Goal: Task Accomplishment & Management: Use online tool/utility

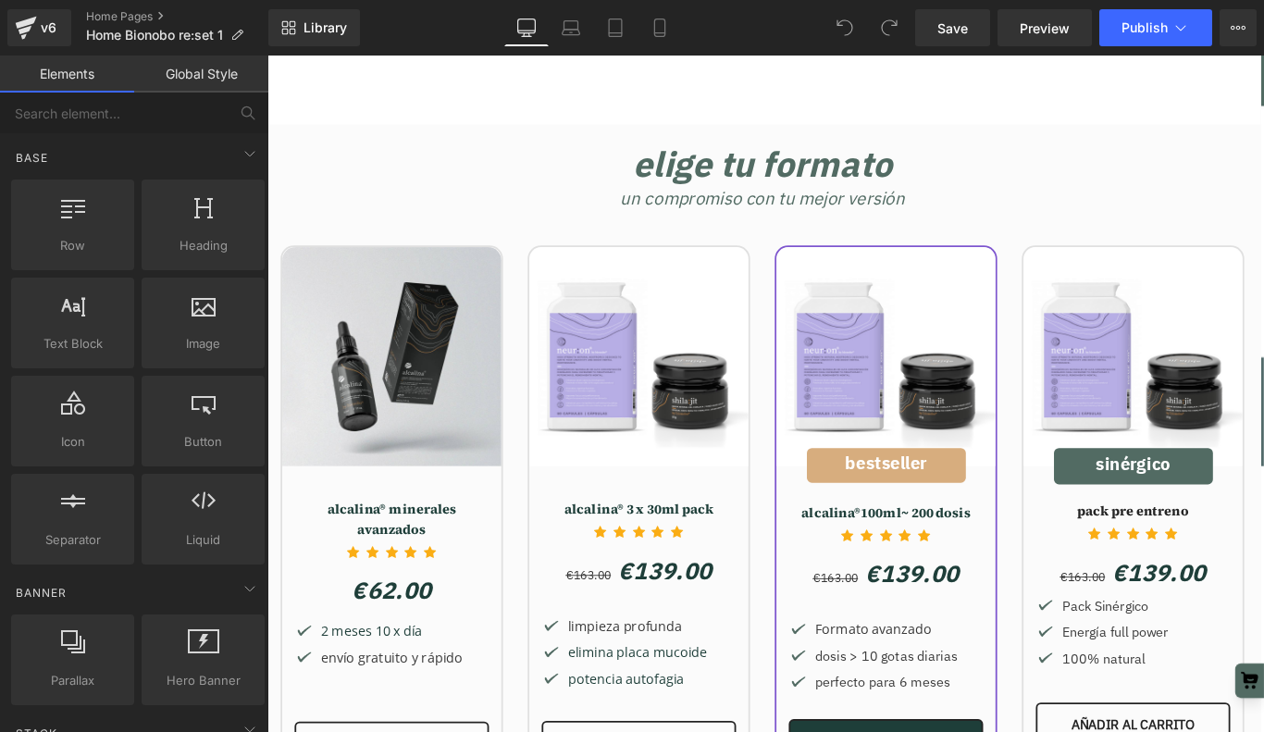
scroll to position [3743, 0]
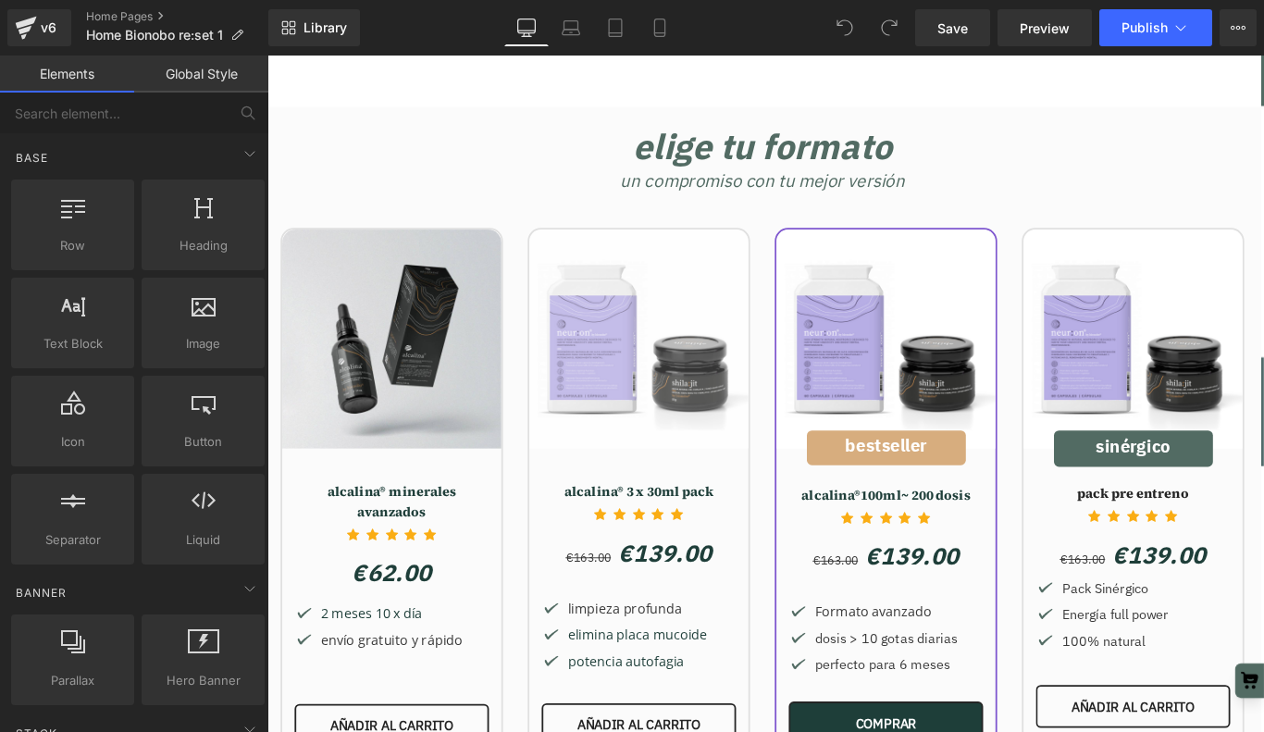
click at [639, 267] on img at bounding box center [685, 374] width 246 height 246
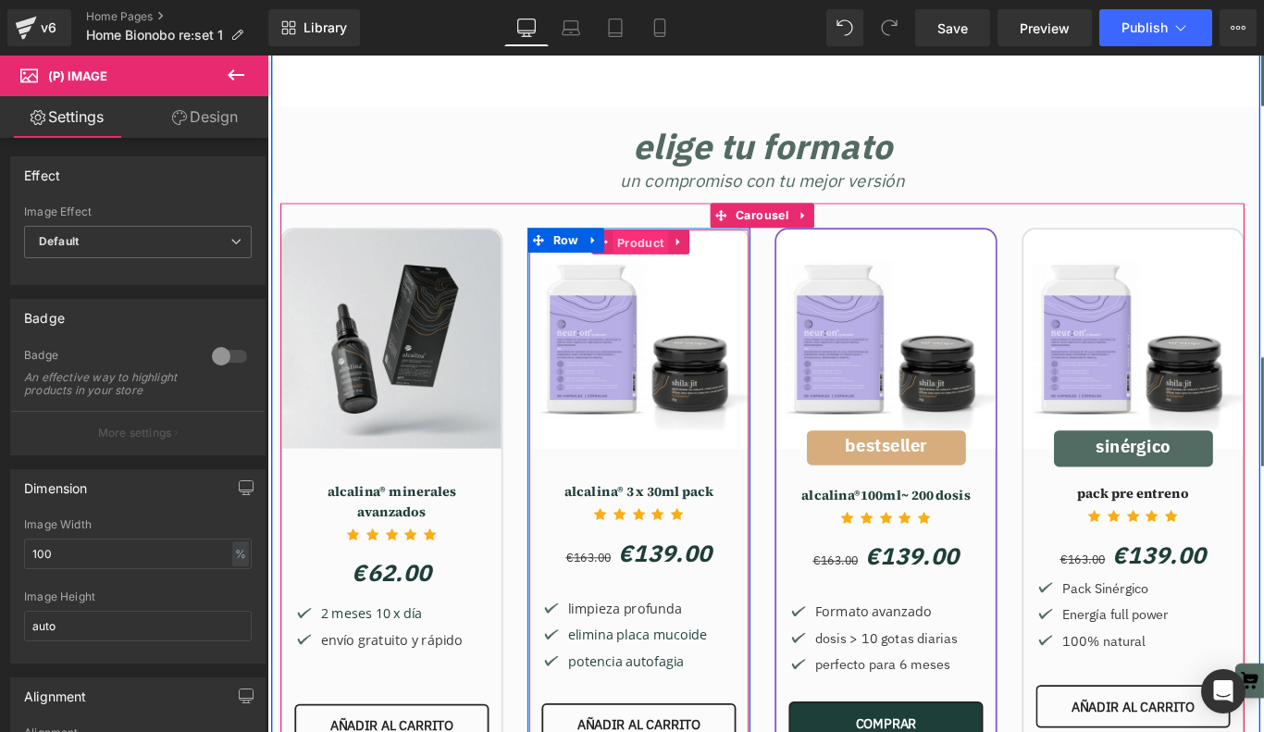
click at [687, 252] on span "Product" at bounding box center [686, 266] width 62 height 28
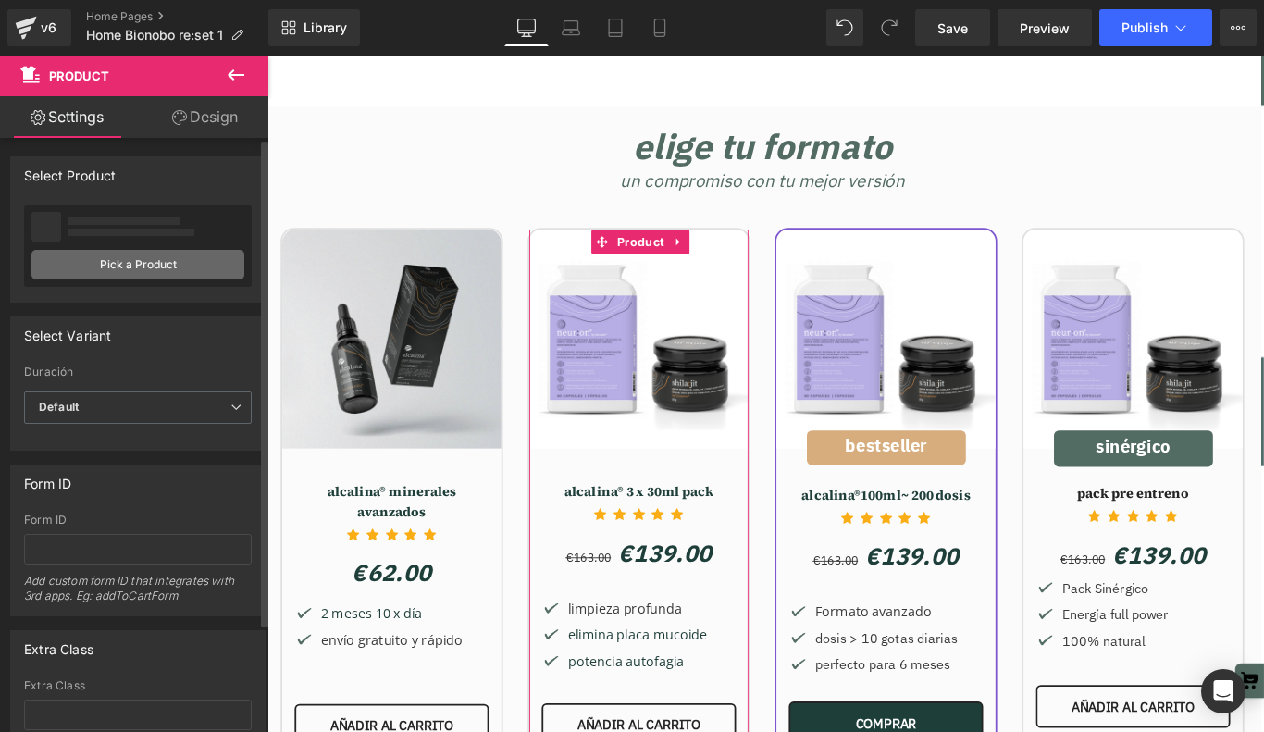
click at [113, 264] on link "Pick a Product" at bounding box center [137, 265] width 213 height 30
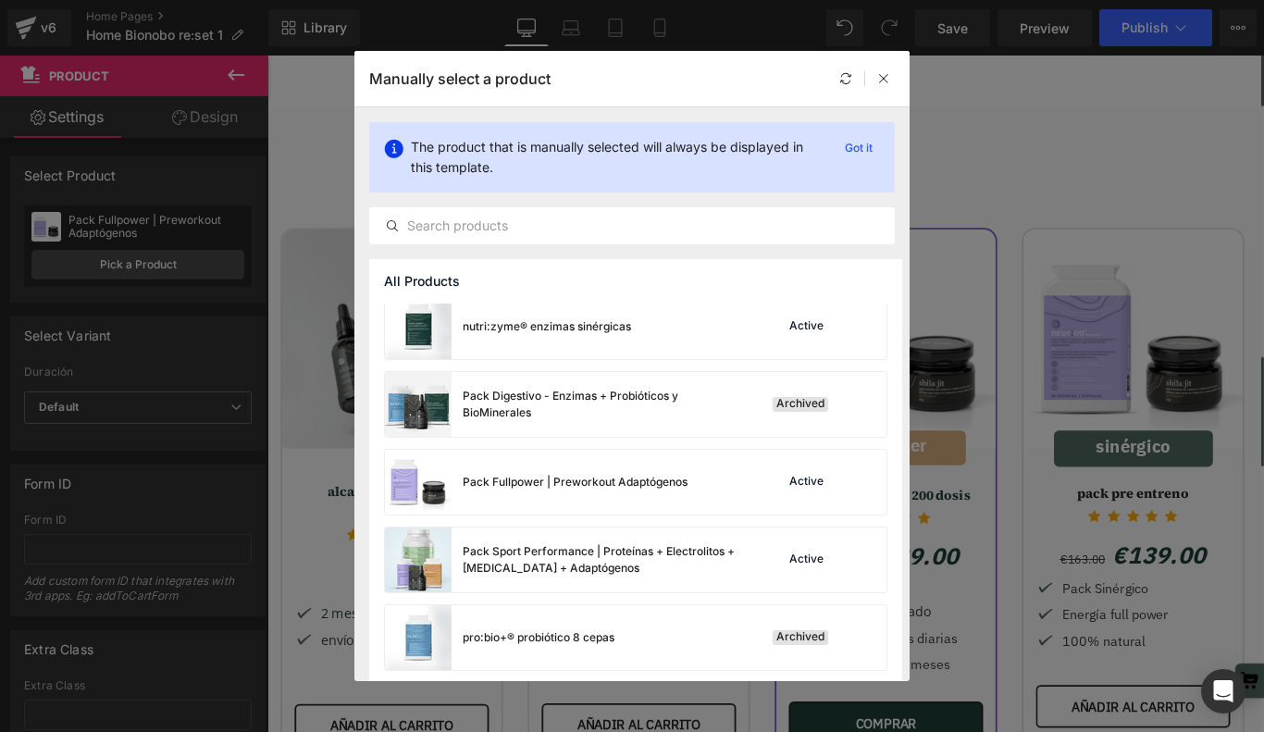
scroll to position [608, 0]
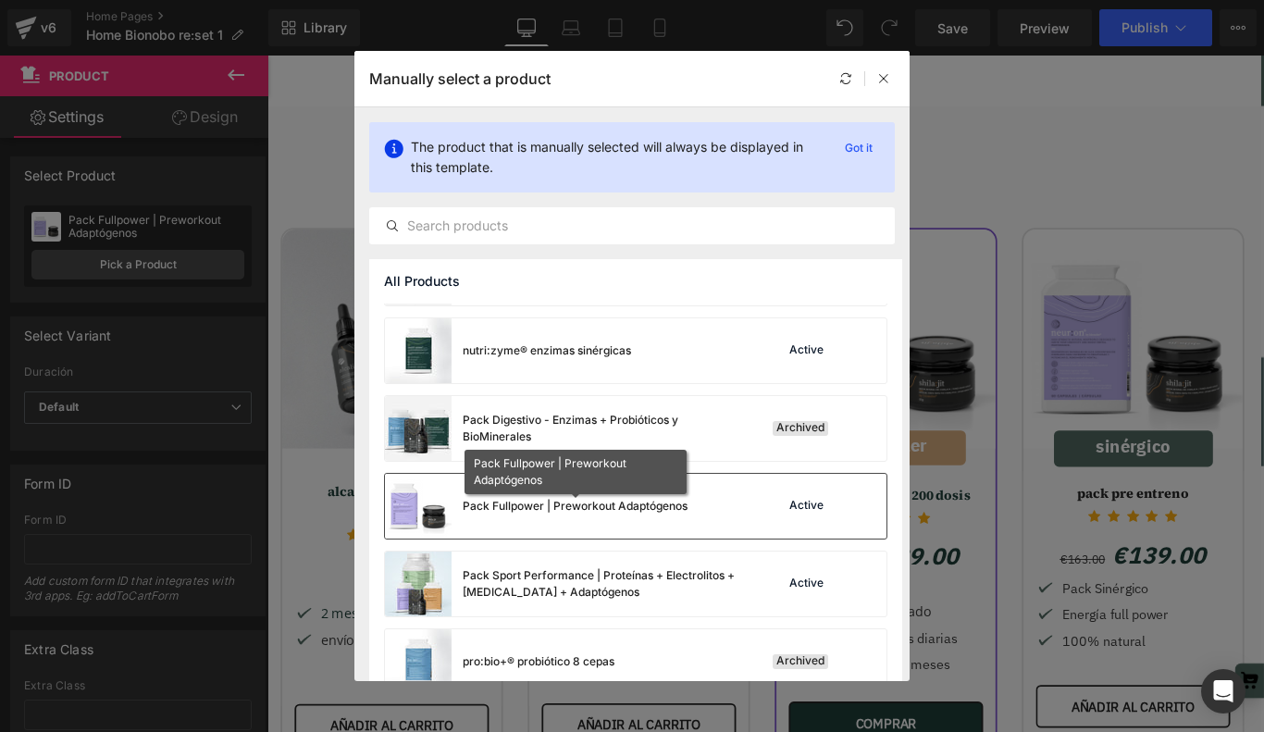
click at [641, 505] on div "Pack Fullpower | Preworkout Adaptógenos" at bounding box center [575, 506] width 225 height 17
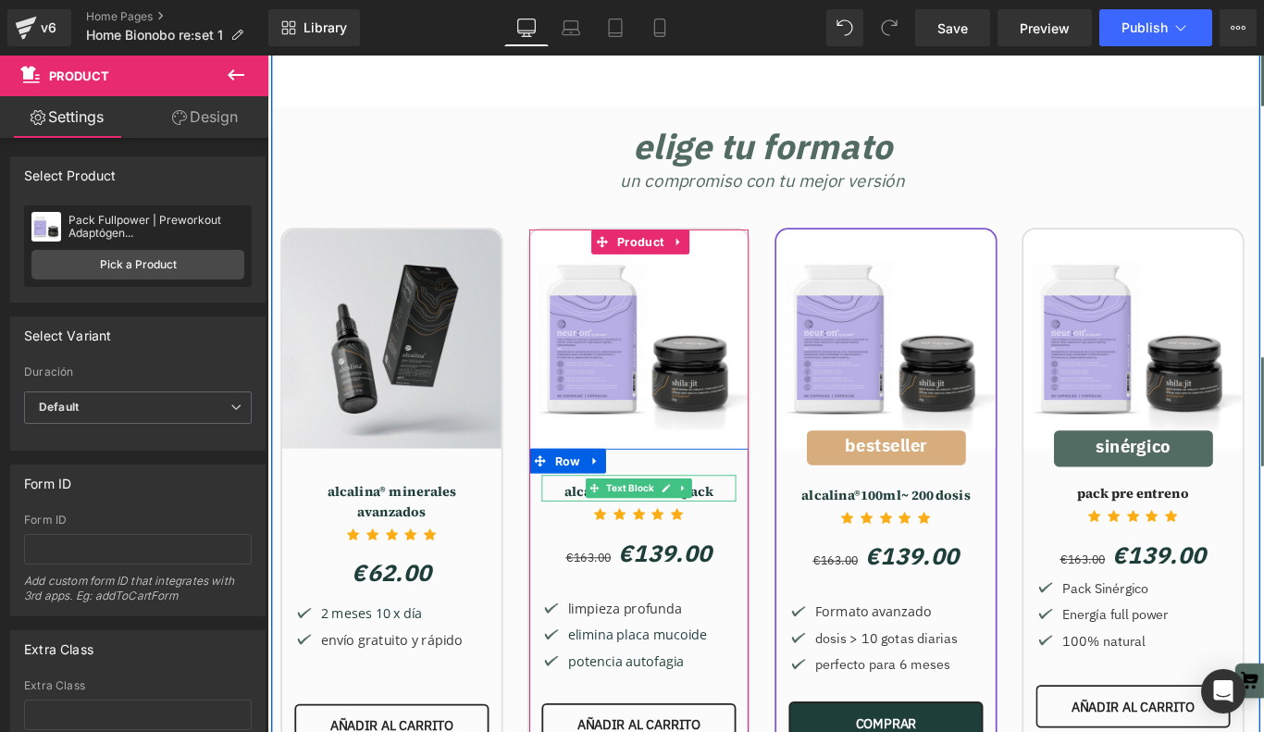
click at [609, 535] on span "alcalina® 3 x 30ml pack" at bounding box center [684, 545] width 167 height 20
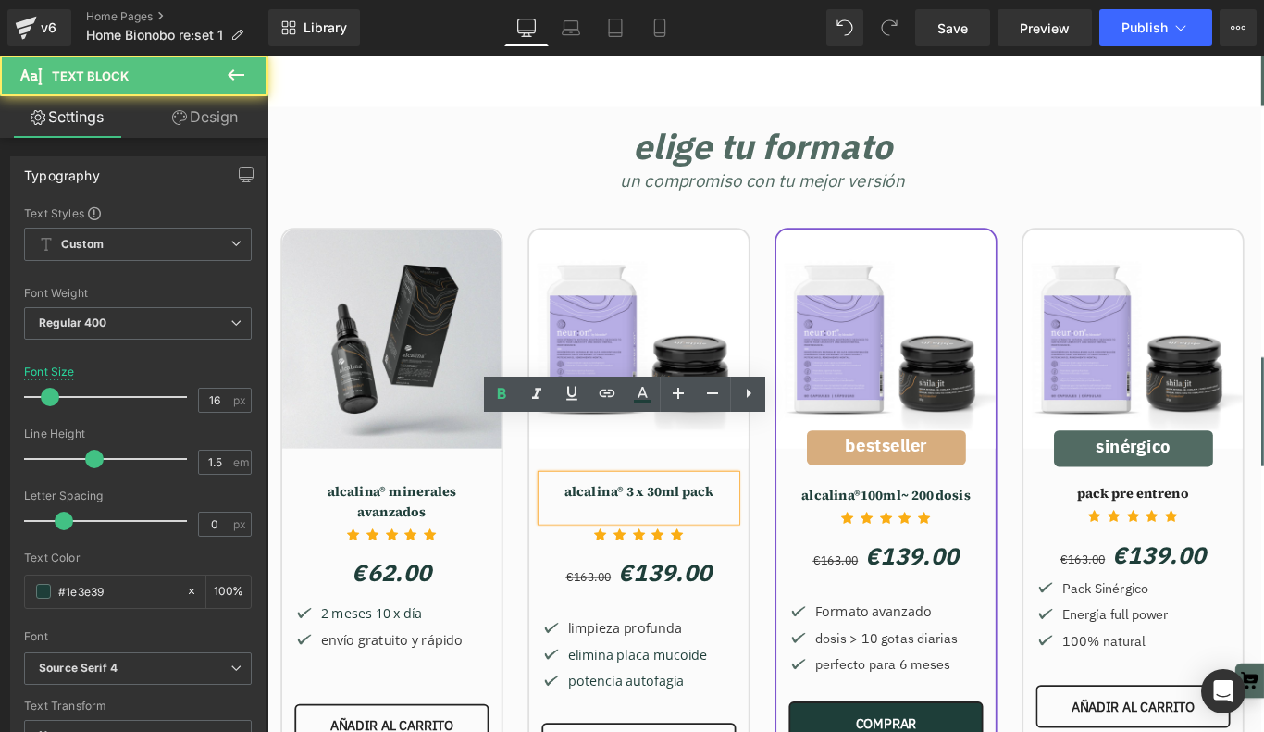
scroll to position [14531, 1120]
click at [609, 535] on span "alcalina® 3 x 30ml pack" at bounding box center [684, 545] width 167 height 20
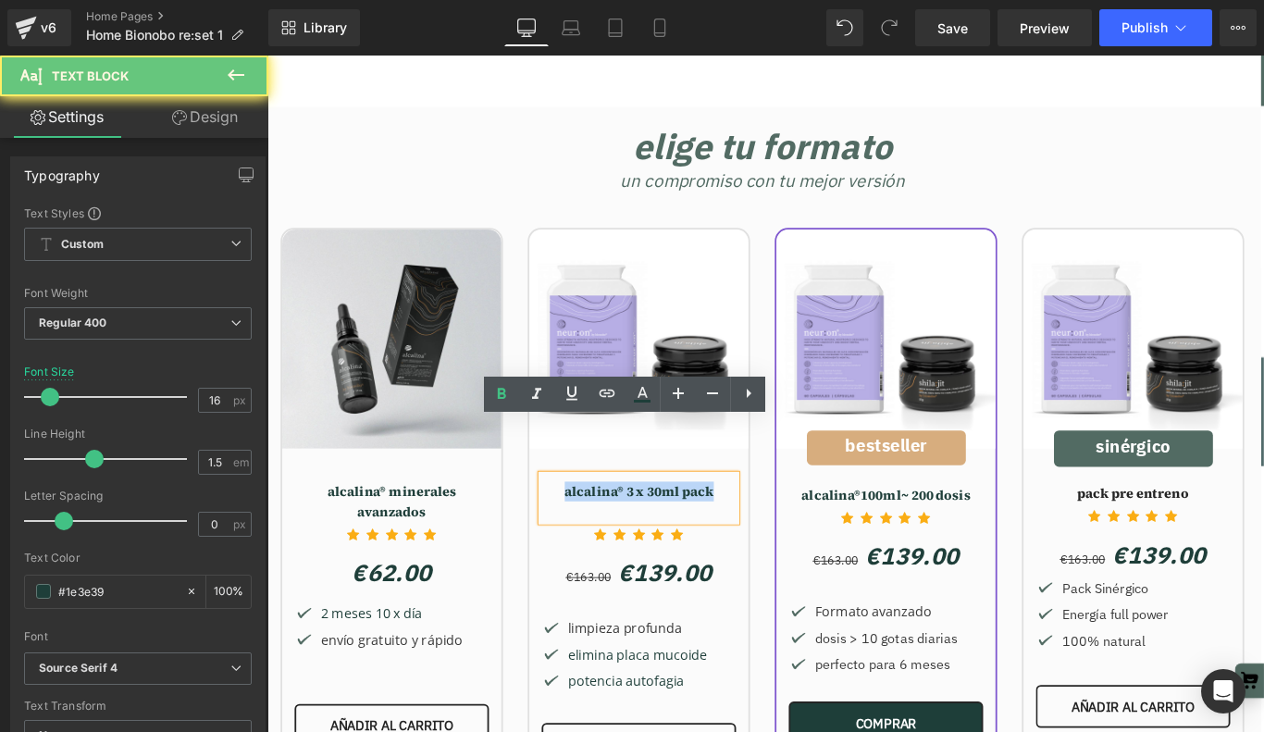
click at [609, 535] on span "alcalina® 3 x 30ml pack" at bounding box center [684, 545] width 167 height 20
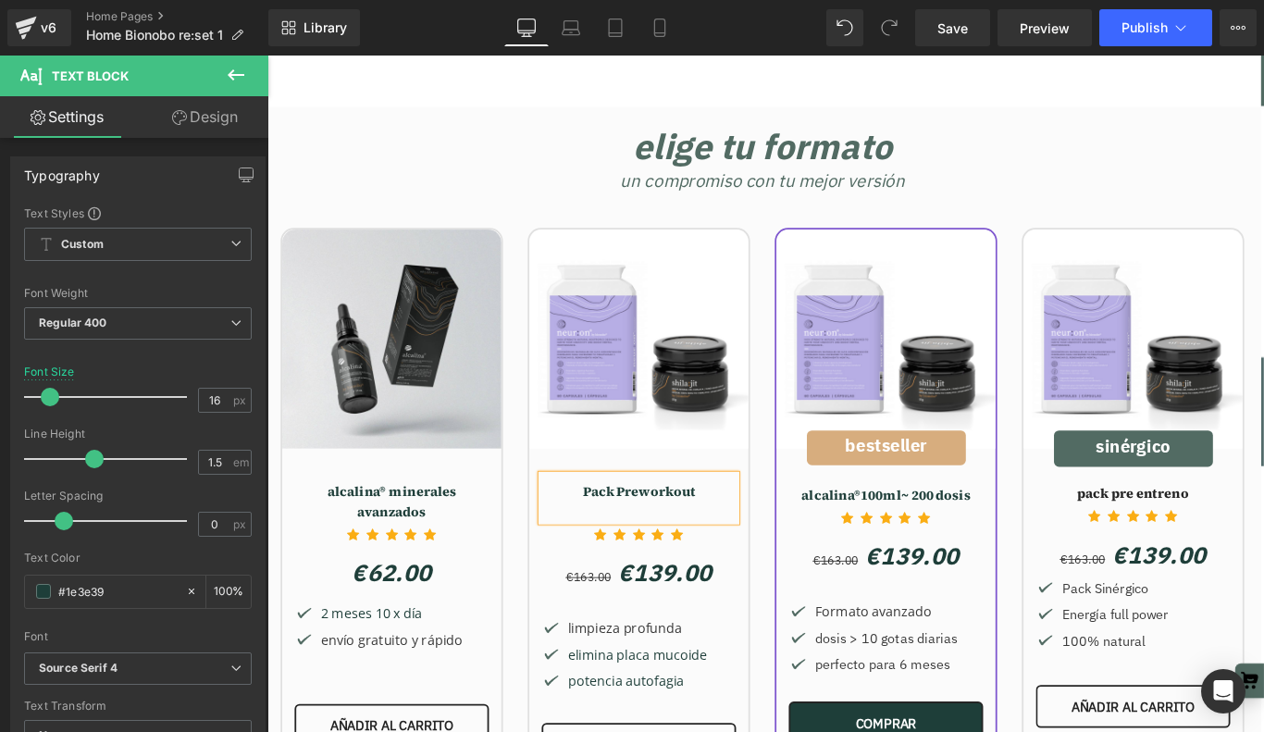
click at [681, 535] on span "Pack Preworkout" at bounding box center [685, 545] width 126 height 20
click at [783, 526] on div "Pack Pre:workout" at bounding box center [684, 552] width 218 height 52
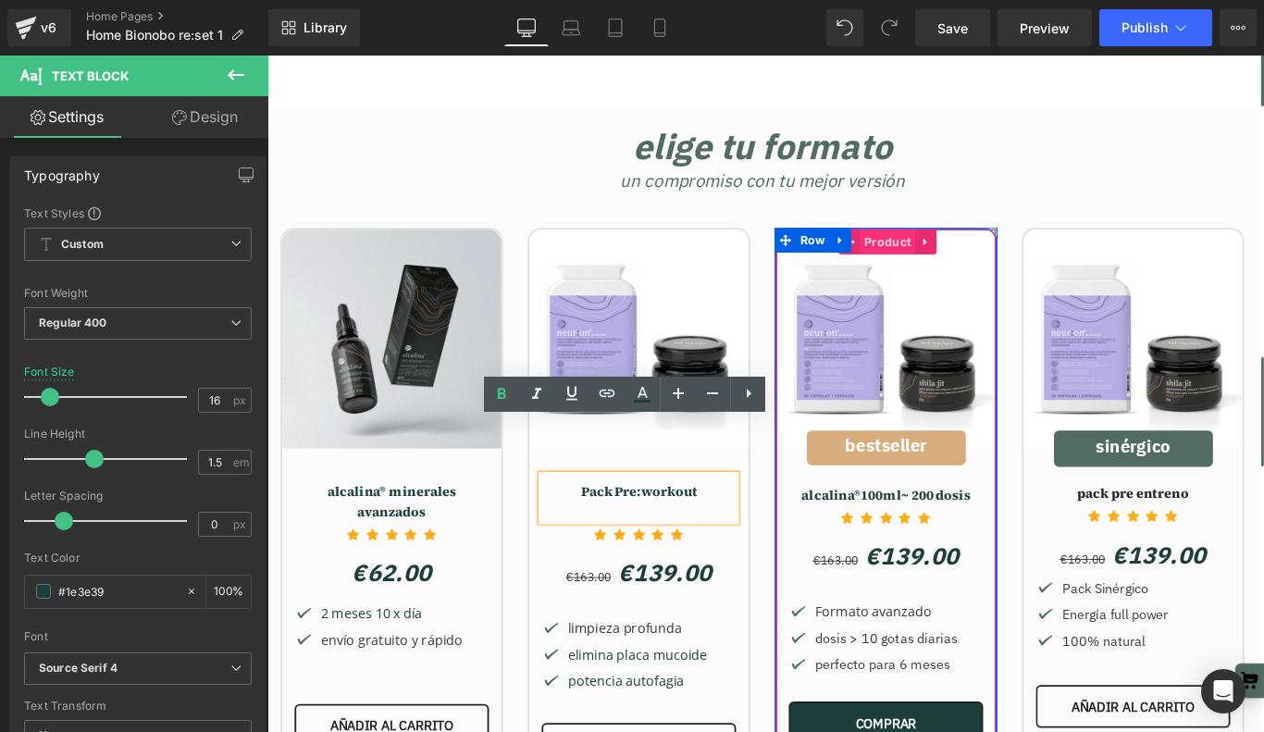
click at [970, 251] on span "Product" at bounding box center [964, 265] width 62 height 28
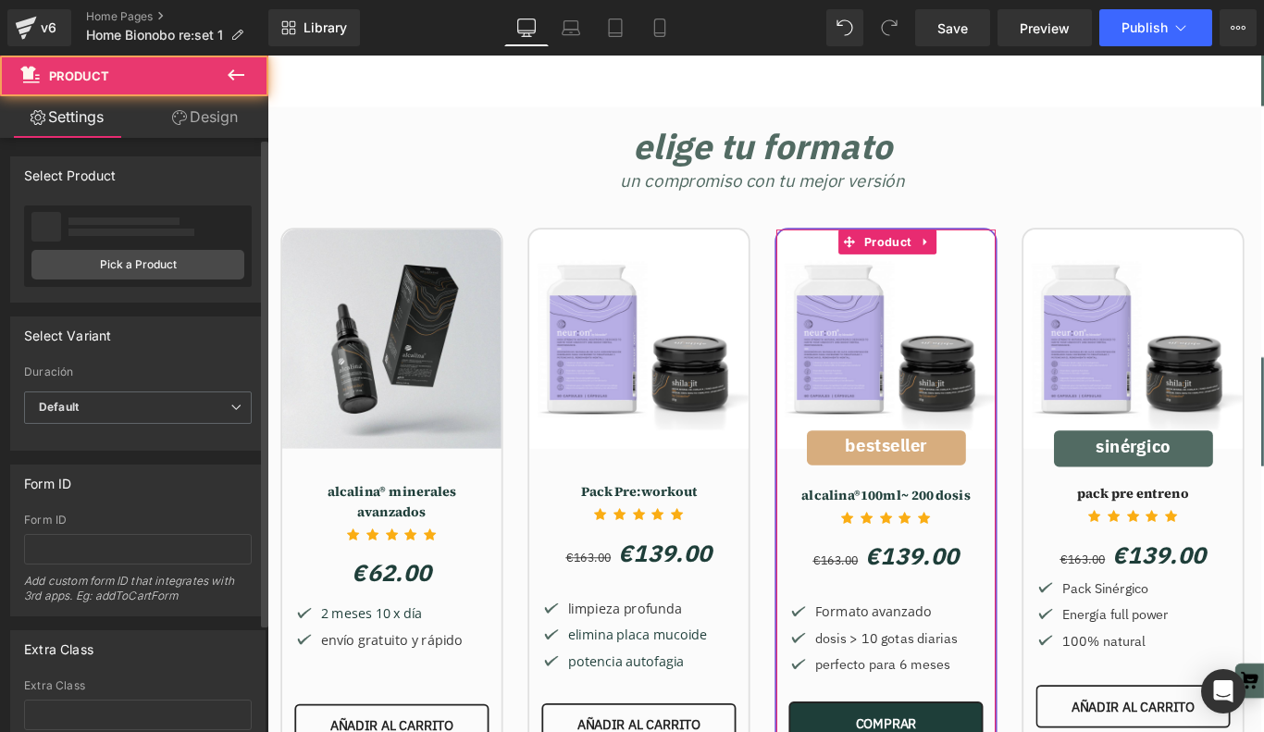
scroll to position [9, 9]
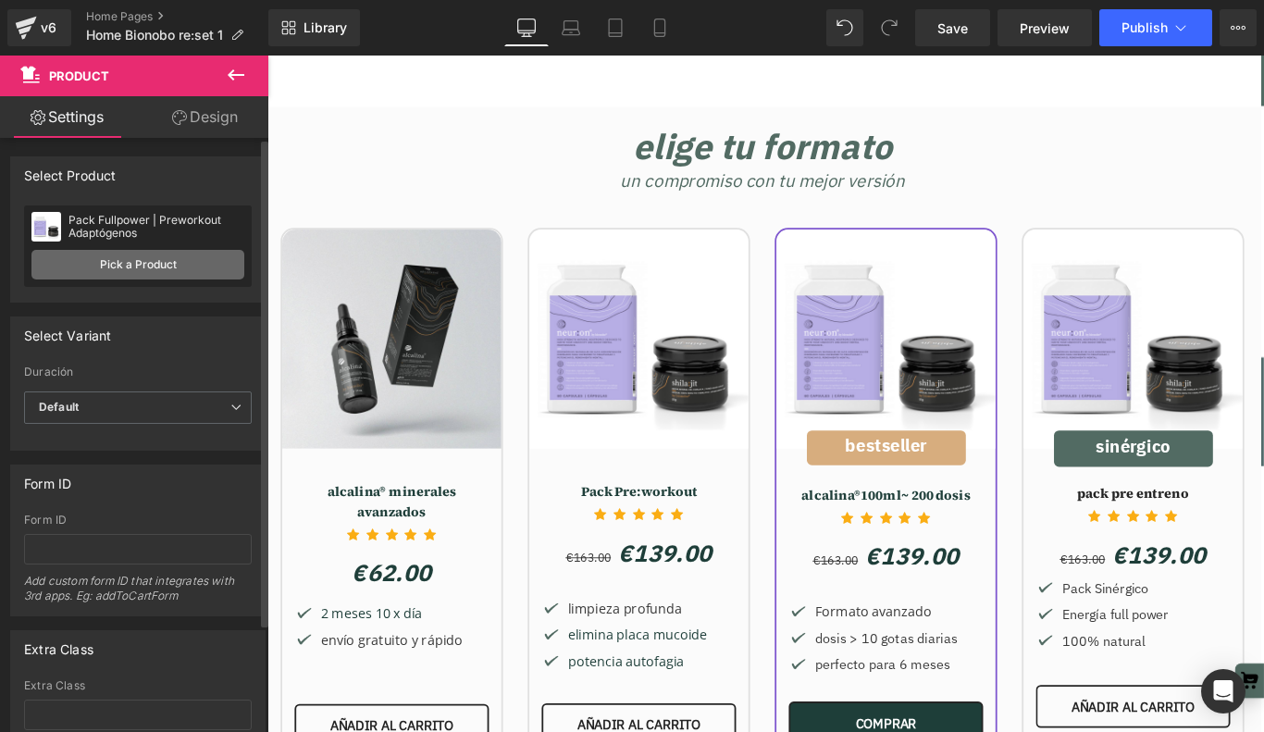
click at [154, 264] on link "Pick a Product" at bounding box center [137, 265] width 213 height 30
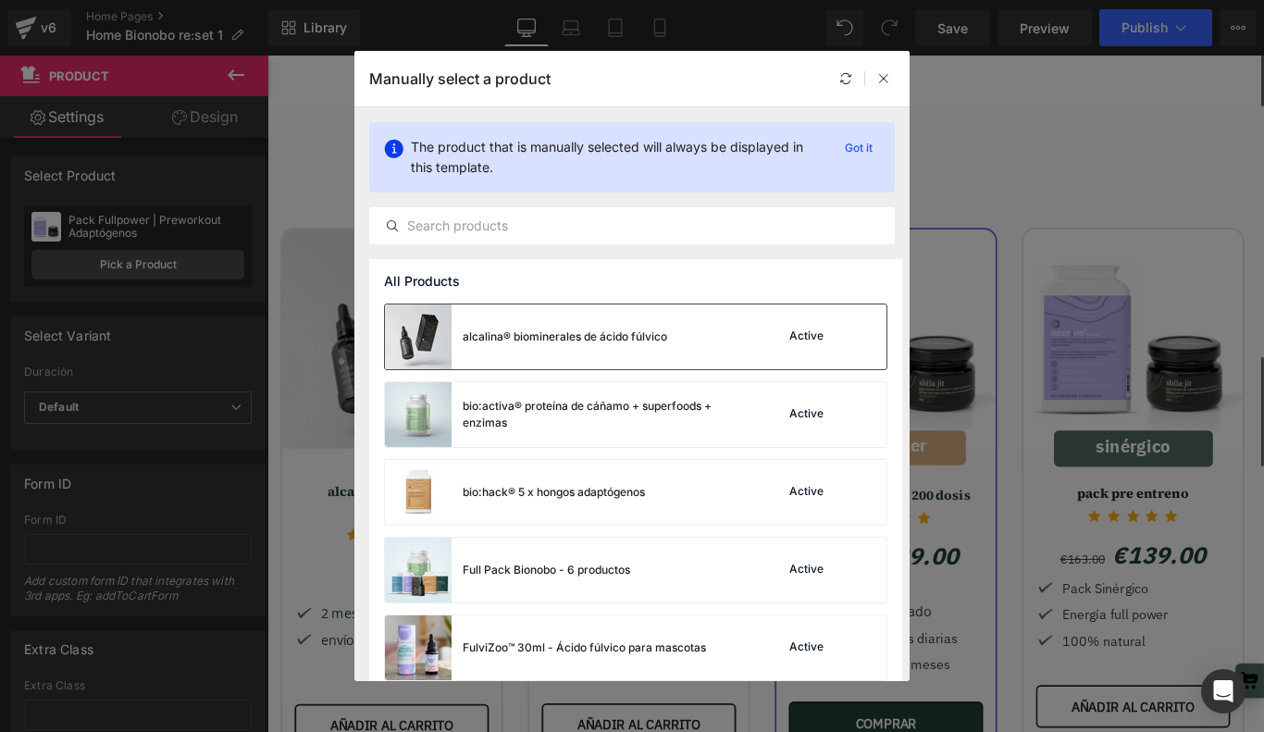
click at [489, 347] on div "alcalina® biominerales de ácido fúlvico" at bounding box center [526, 336] width 282 height 65
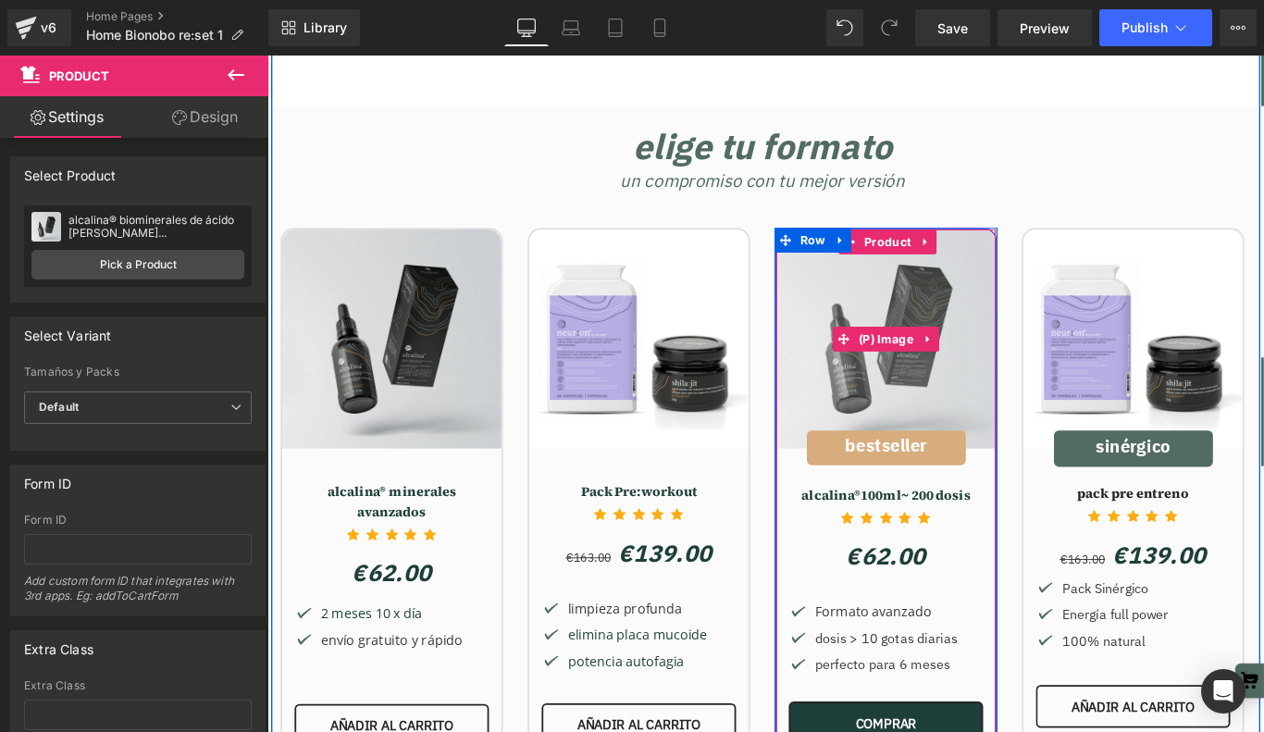
click at [959, 339] on img at bounding box center [962, 374] width 246 height 246
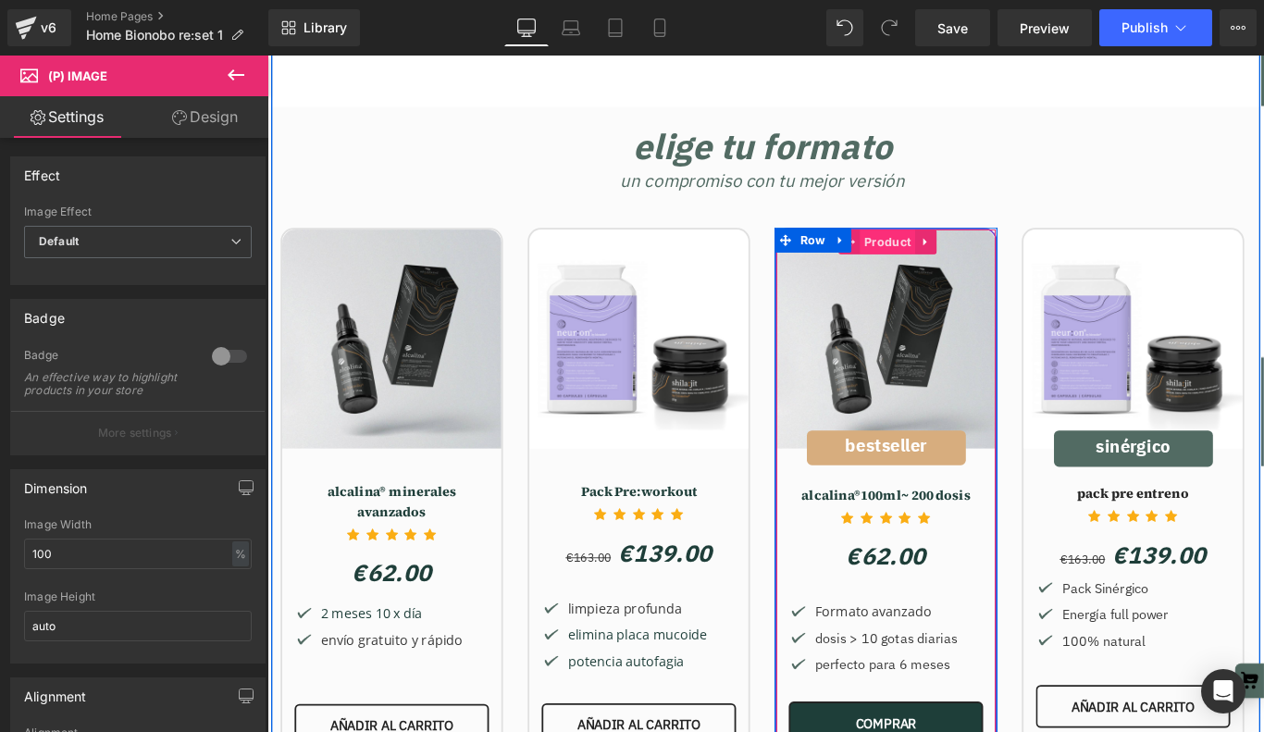
click at [966, 251] on span "Product" at bounding box center [964, 265] width 62 height 28
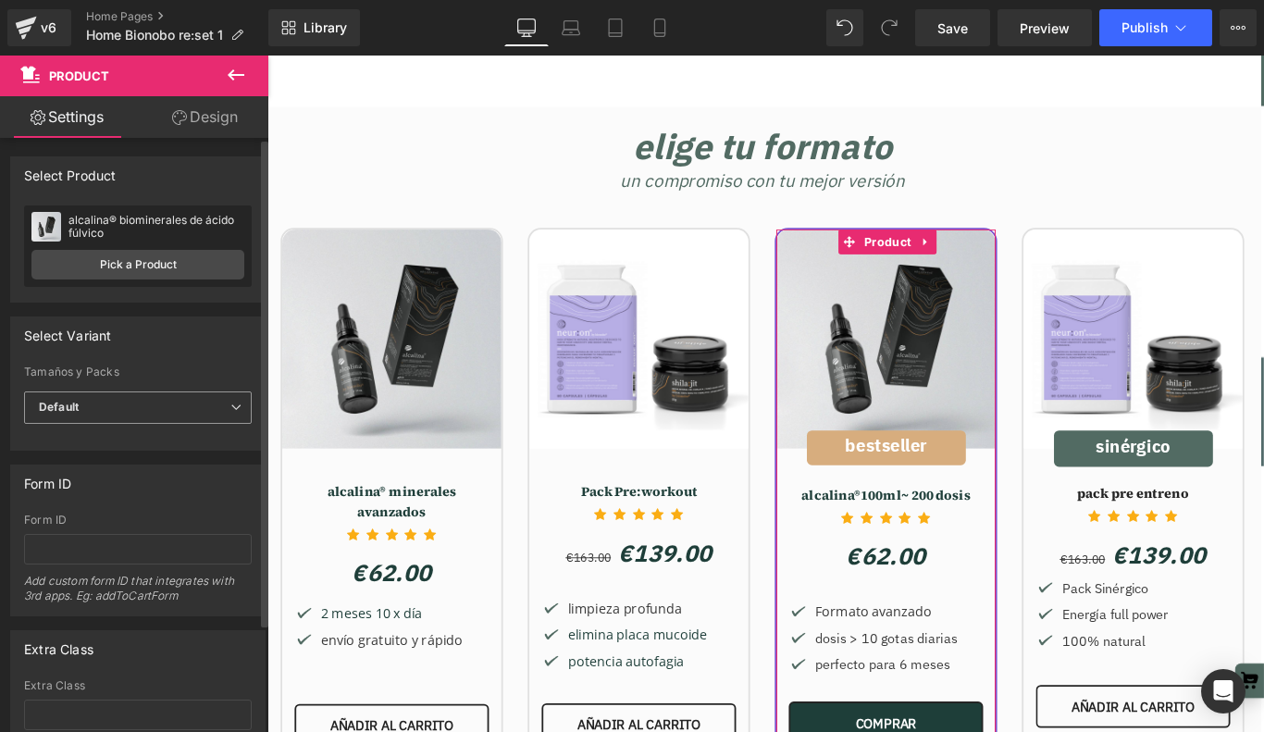
click at [131, 396] on span "Default" at bounding box center [138, 407] width 228 height 32
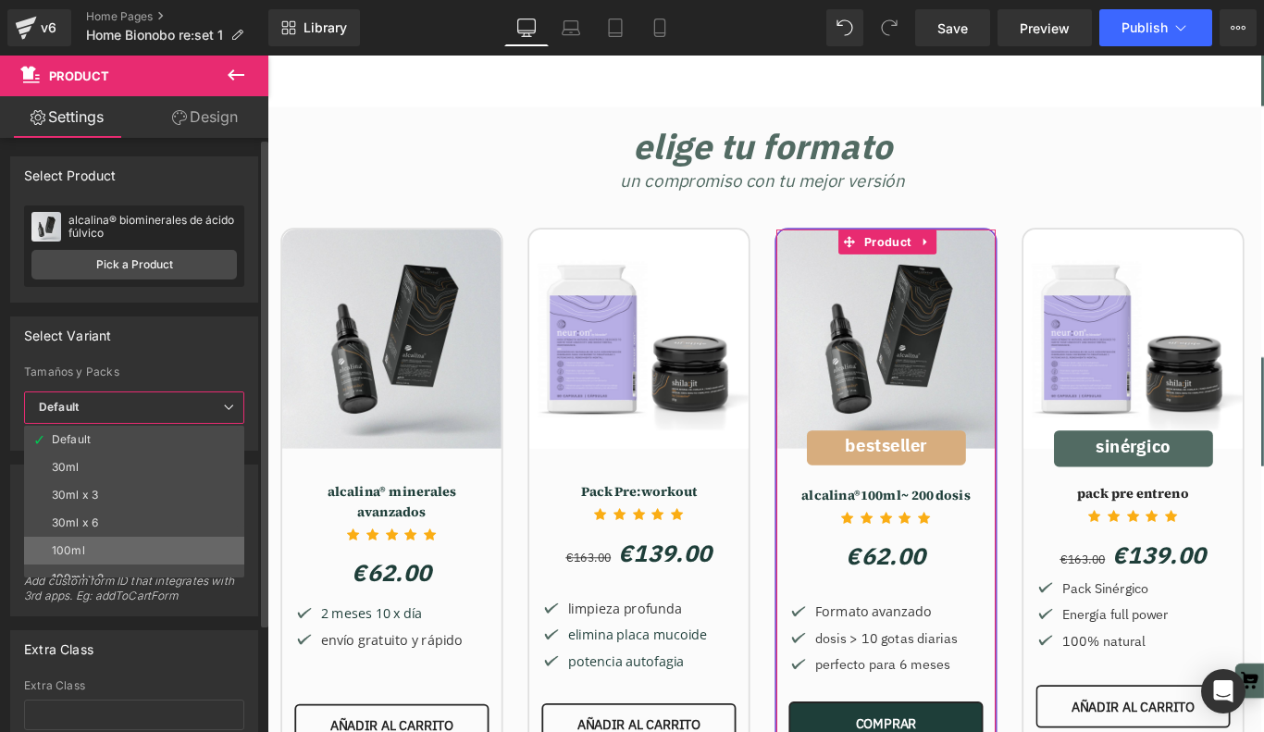
click at [98, 549] on li "100ml" at bounding box center [138, 551] width 229 height 28
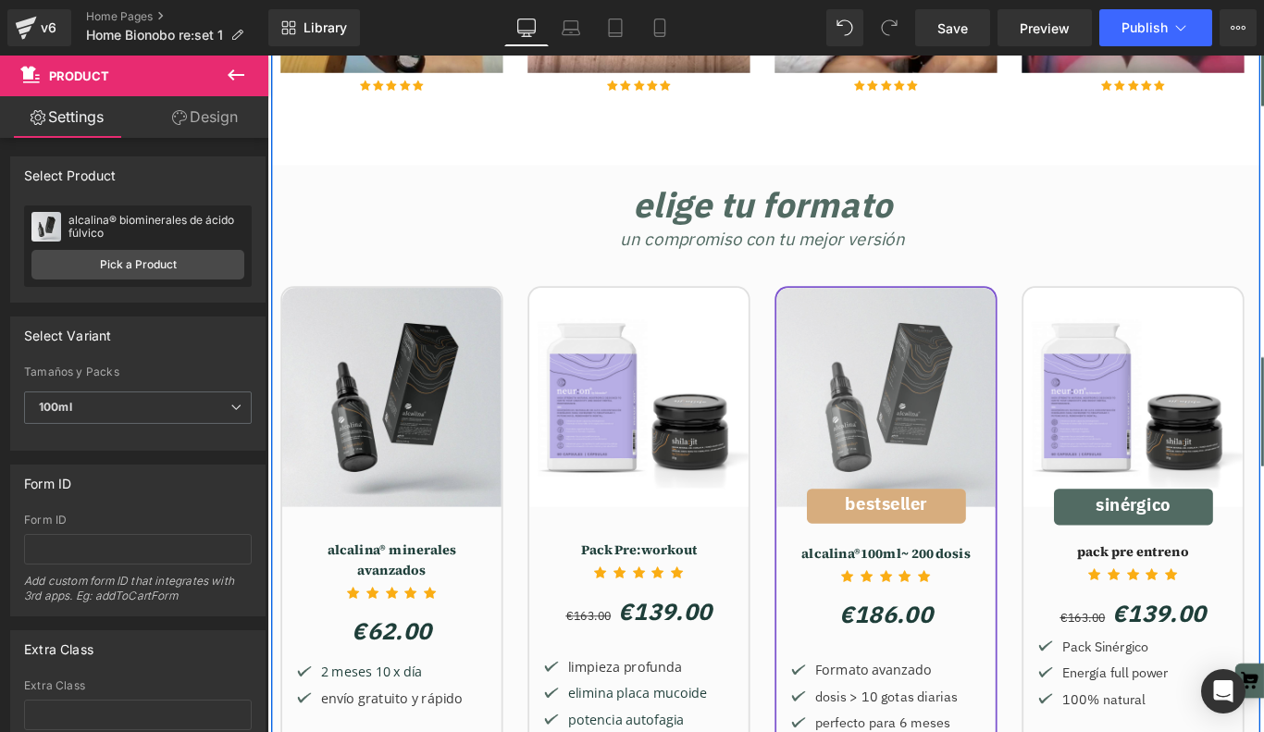
scroll to position [3729, 0]
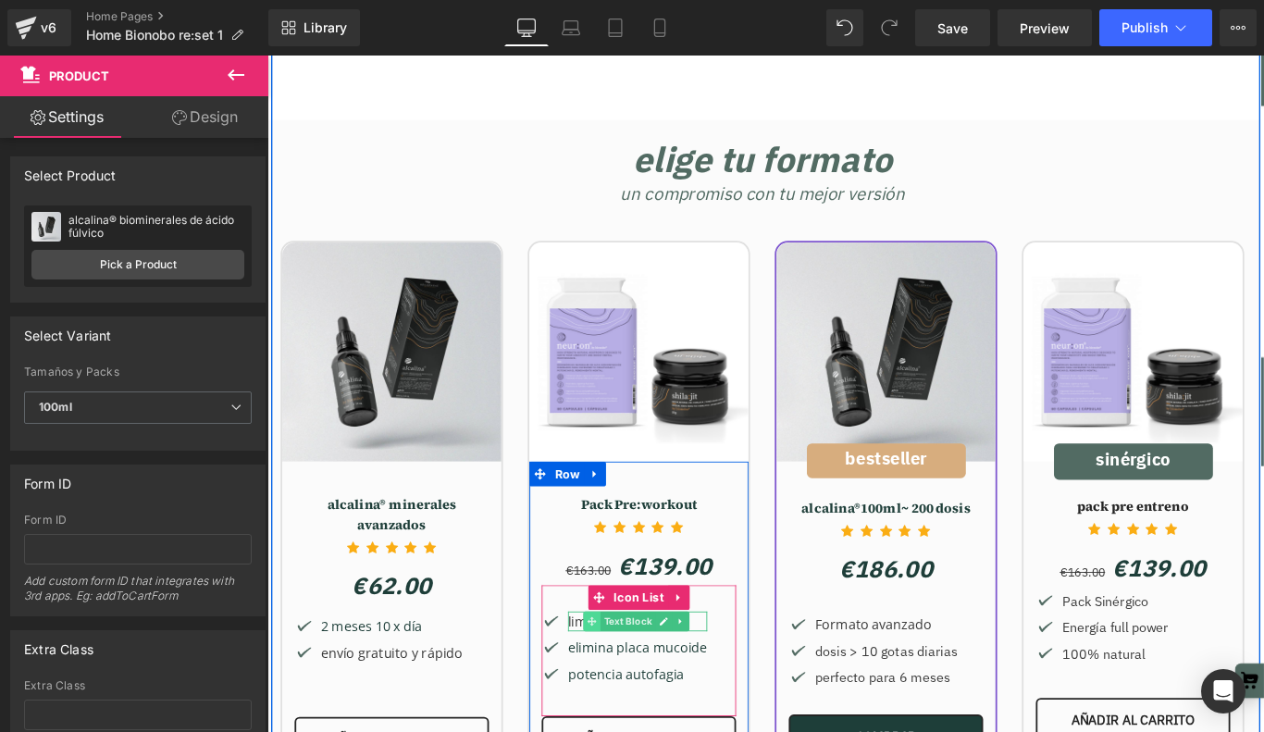
click at [633, 686] on icon at bounding box center [632, 691] width 10 height 10
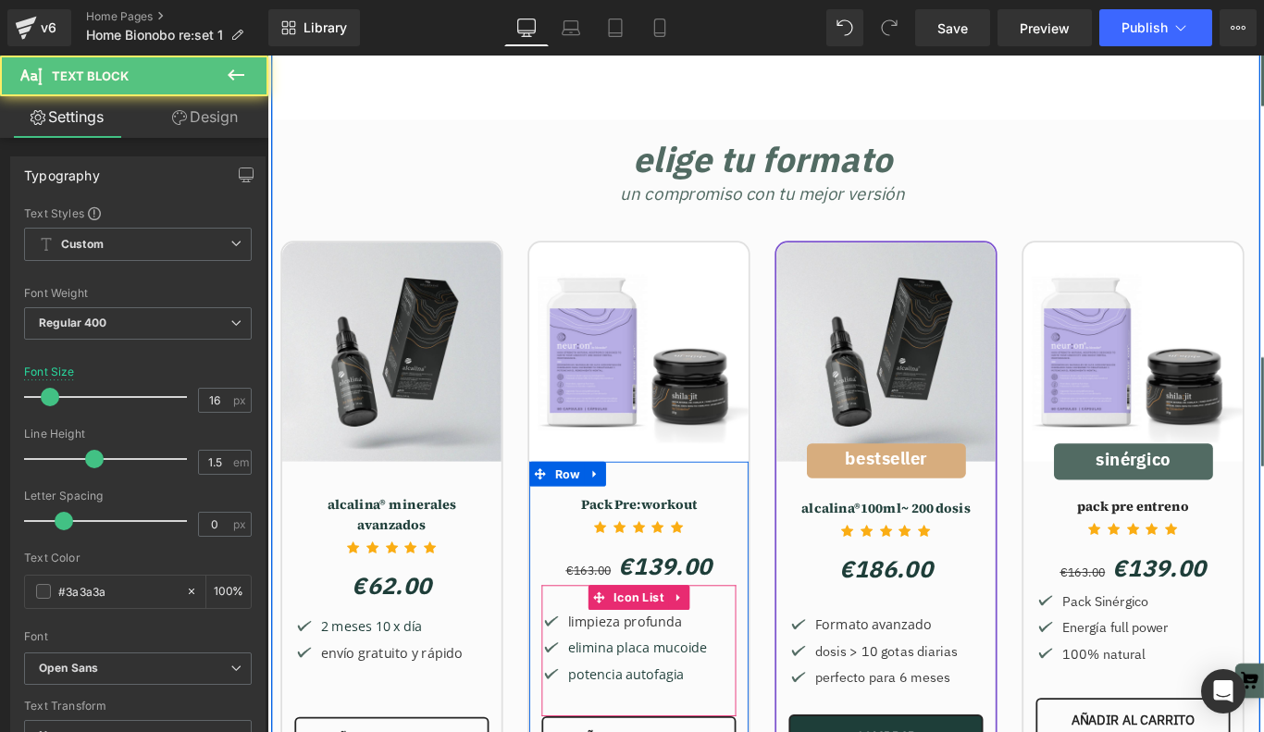
click at [602, 680] on li "Image" at bounding box center [580, 691] width 59 height 22
click at [611, 680] on p "limpieza profunda" at bounding box center [683, 691] width 156 height 22
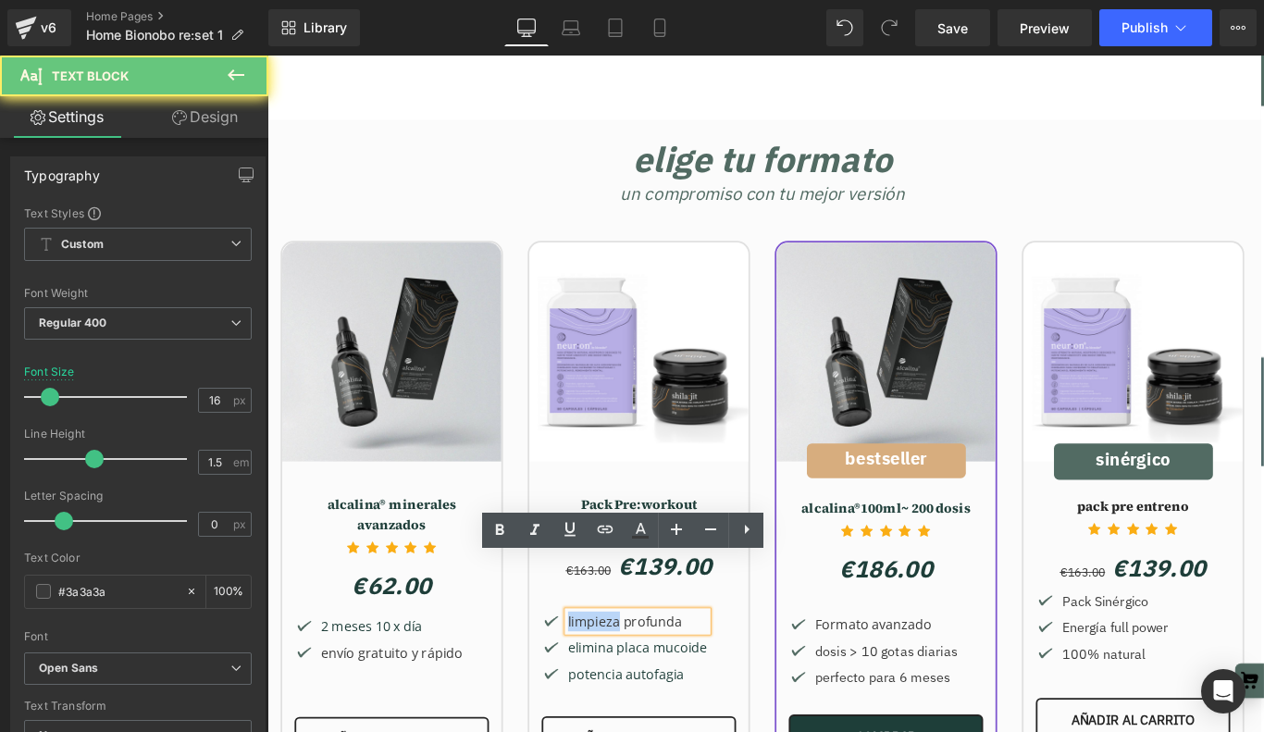
click at [611, 680] on p "limpieza profunda" at bounding box center [683, 691] width 156 height 22
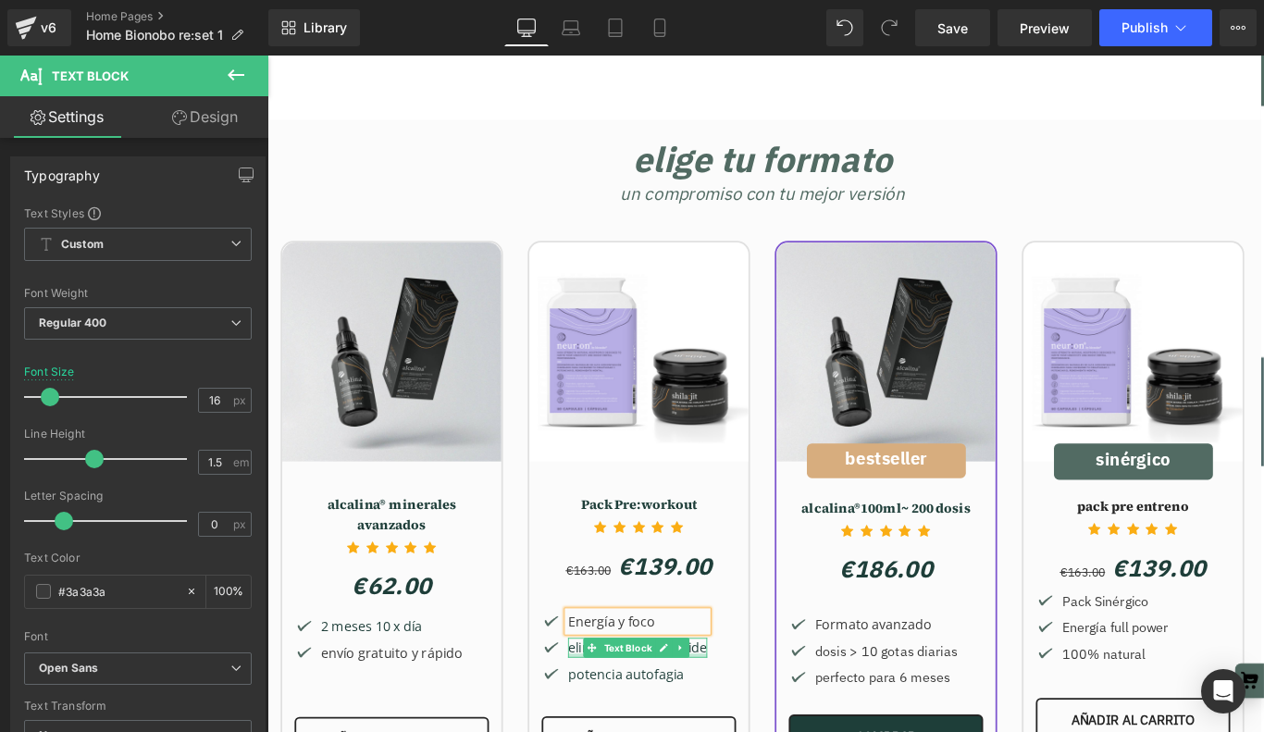
click at [610, 710] on div "elimina placa mucoide" at bounding box center [683, 721] width 156 height 22
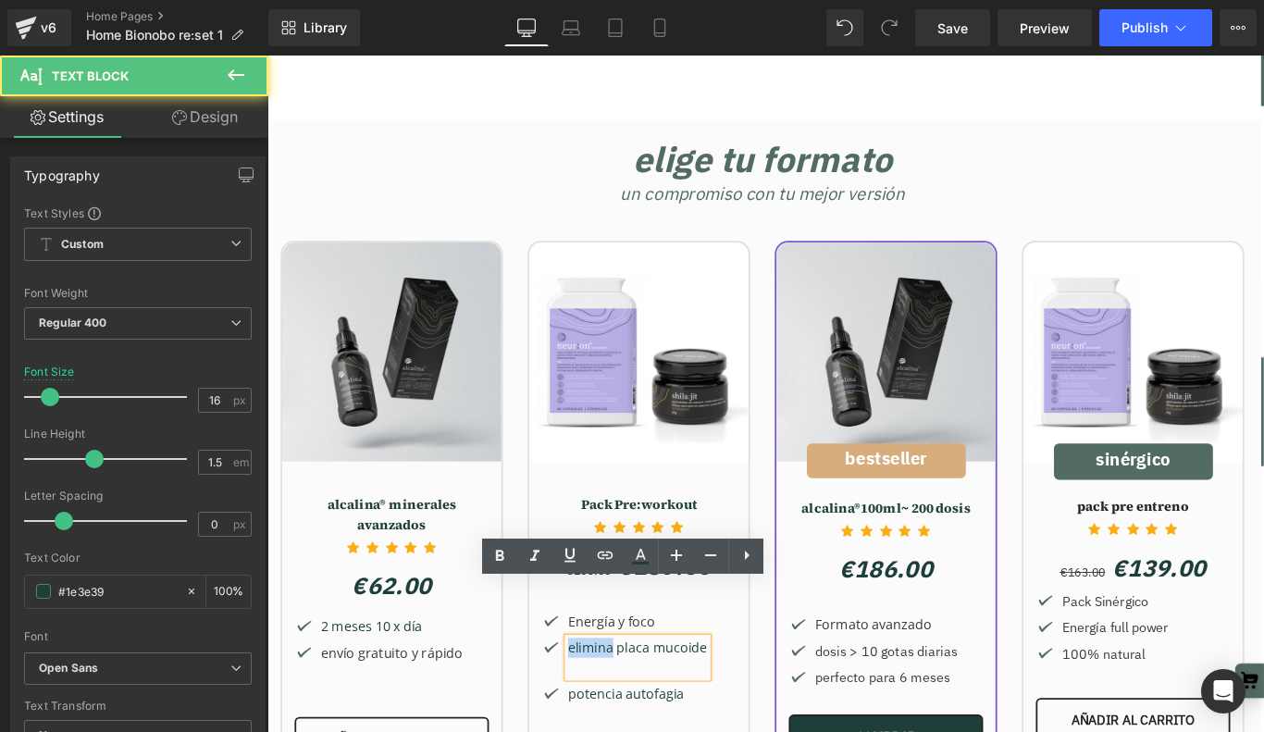
click at [610, 710] on div "elimina placa mucoide" at bounding box center [683, 732] width 156 height 44
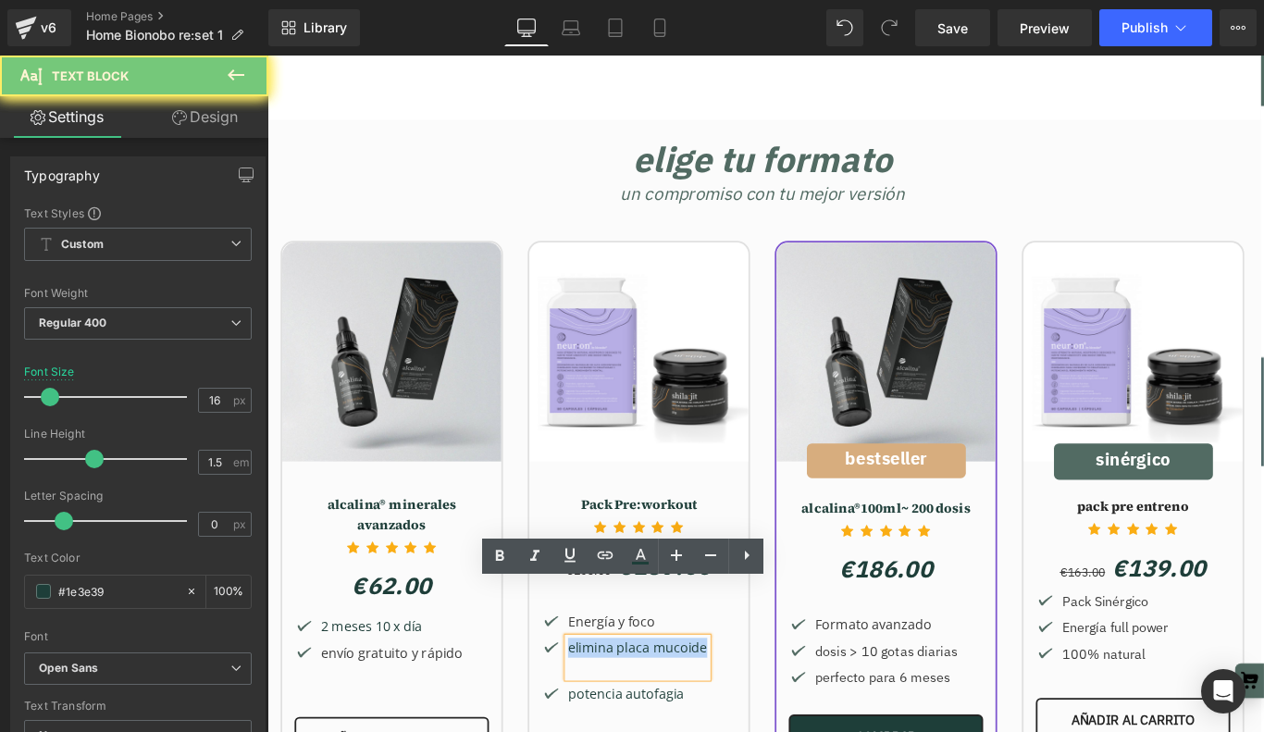
click at [610, 710] on div "elimina placa mucoide" at bounding box center [683, 732] width 156 height 44
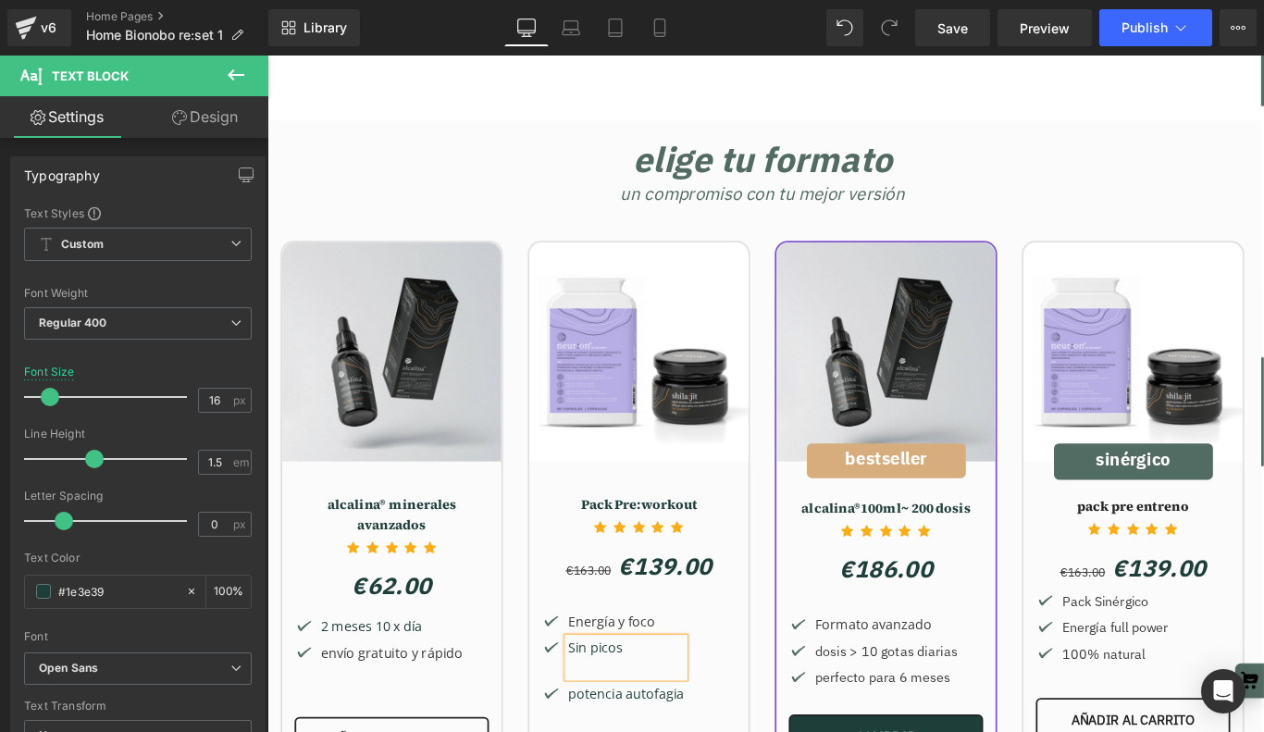
click at [617, 710] on div "Sin picos" at bounding box center [670, 732] width 130 height 44
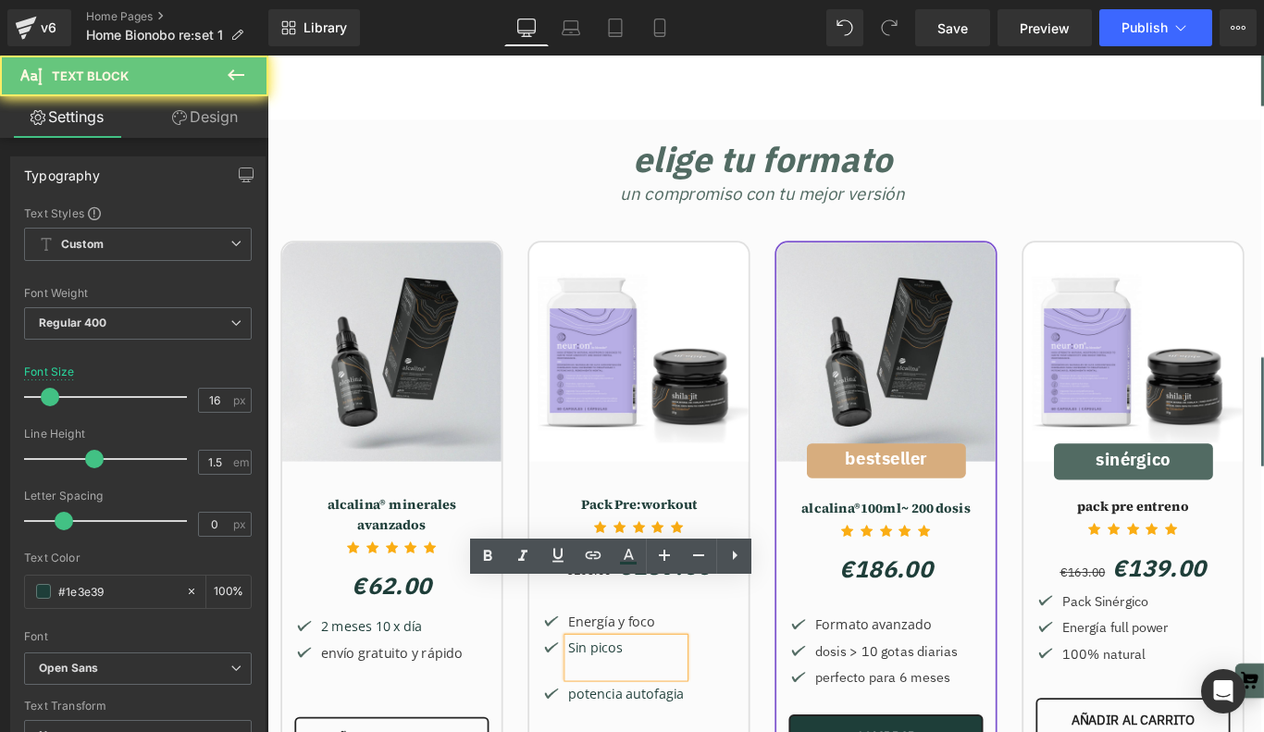
click at [617, 710] on div "Sin picos" at bounding box center [670, 732] width 130 height 44
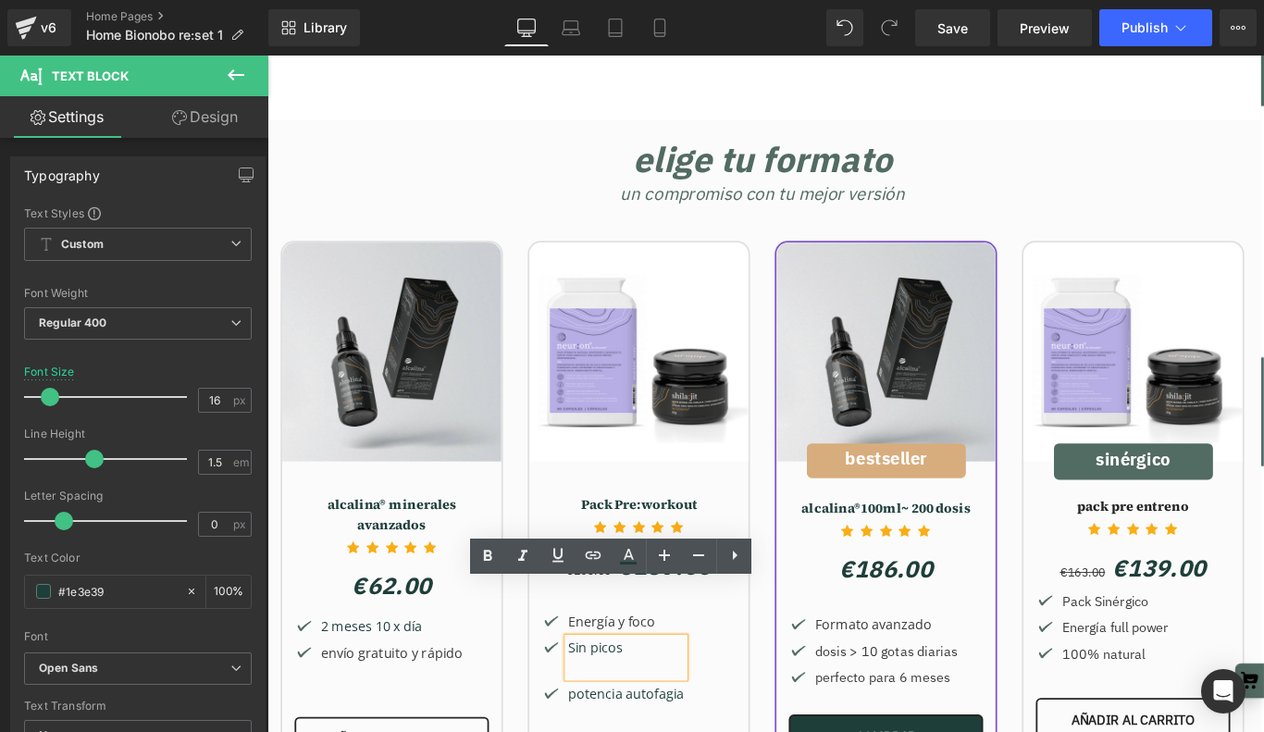
click at [650, 710] on div "Sin picos" at bounding box center [670, 732] width 130 height 44
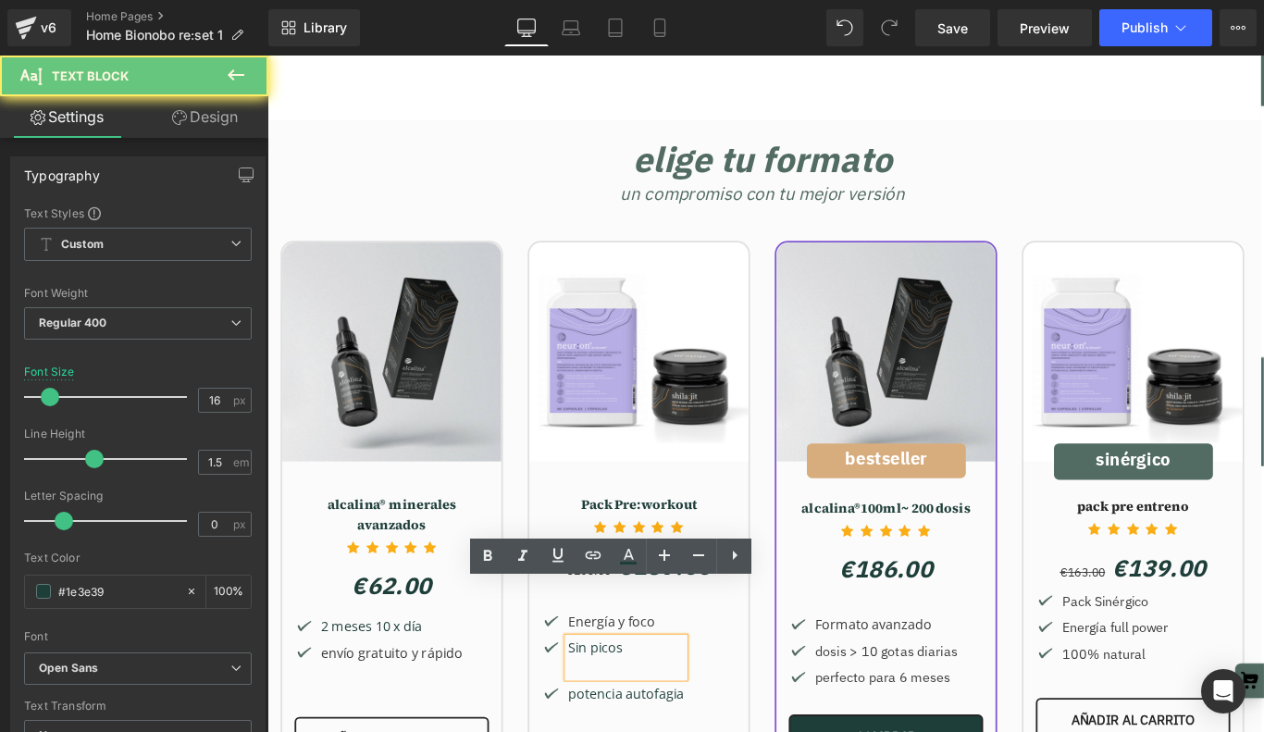
click at [650, 710] on div "Sin picos" at bounding box center [670, 732] width 130 height 44
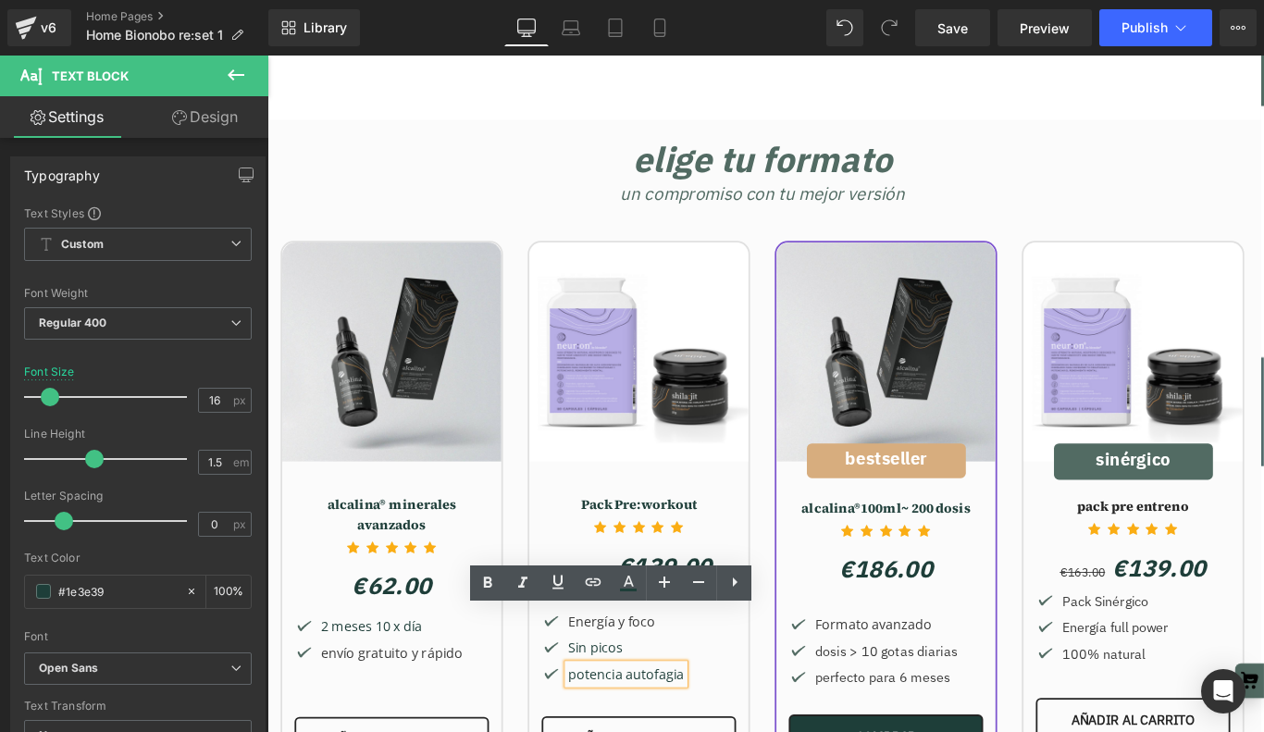
scroll to position [9, 9]
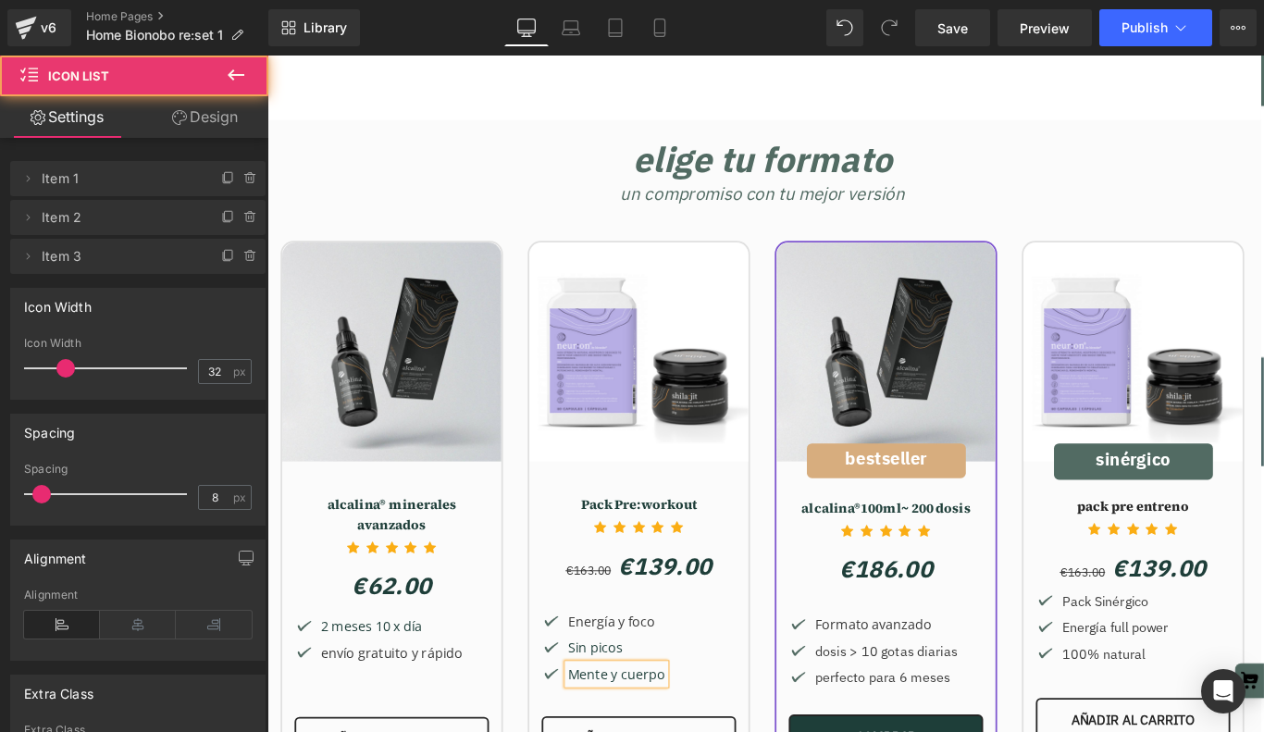
click at [757, 686] on div "Image Energía y foco Text Block Image Sin picos Text Block Image Mente y cuerpo…" at bounding box center [684, 724] width 218 height 89
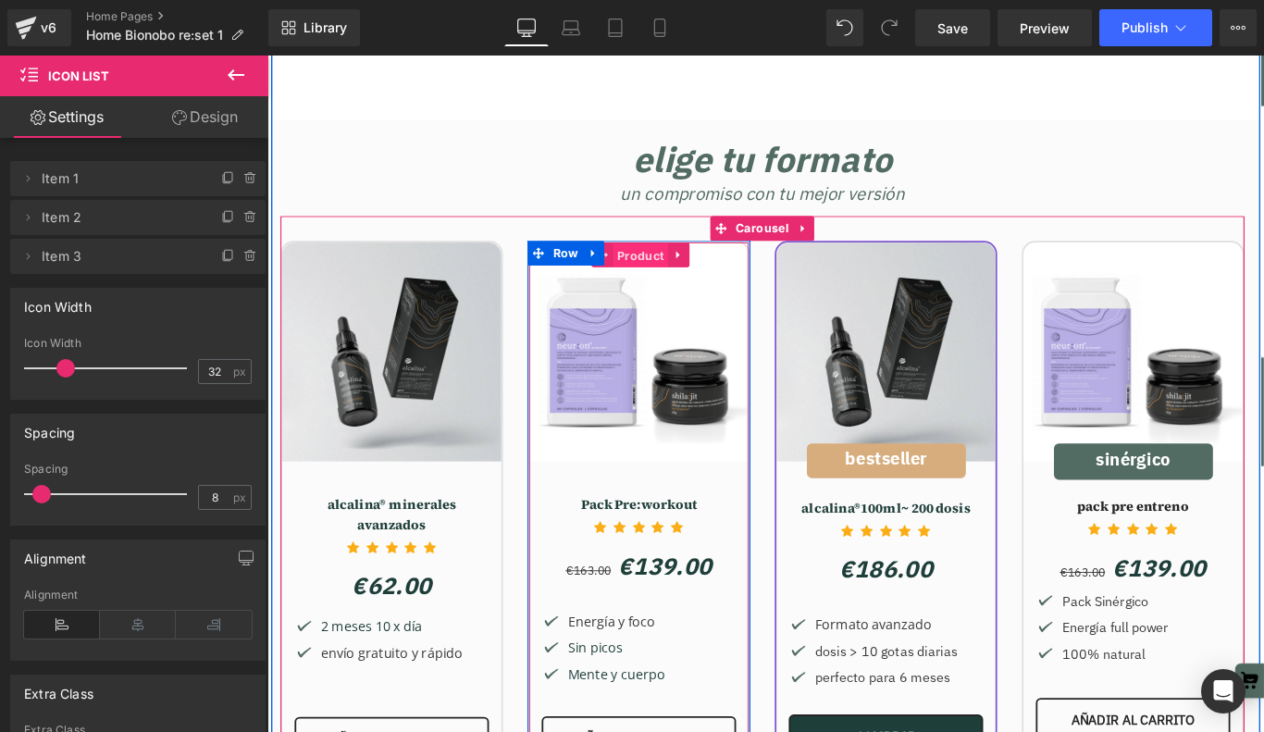
click at [675, 266] on span "Product" at bounding box center [686, 280] width 62 height 28
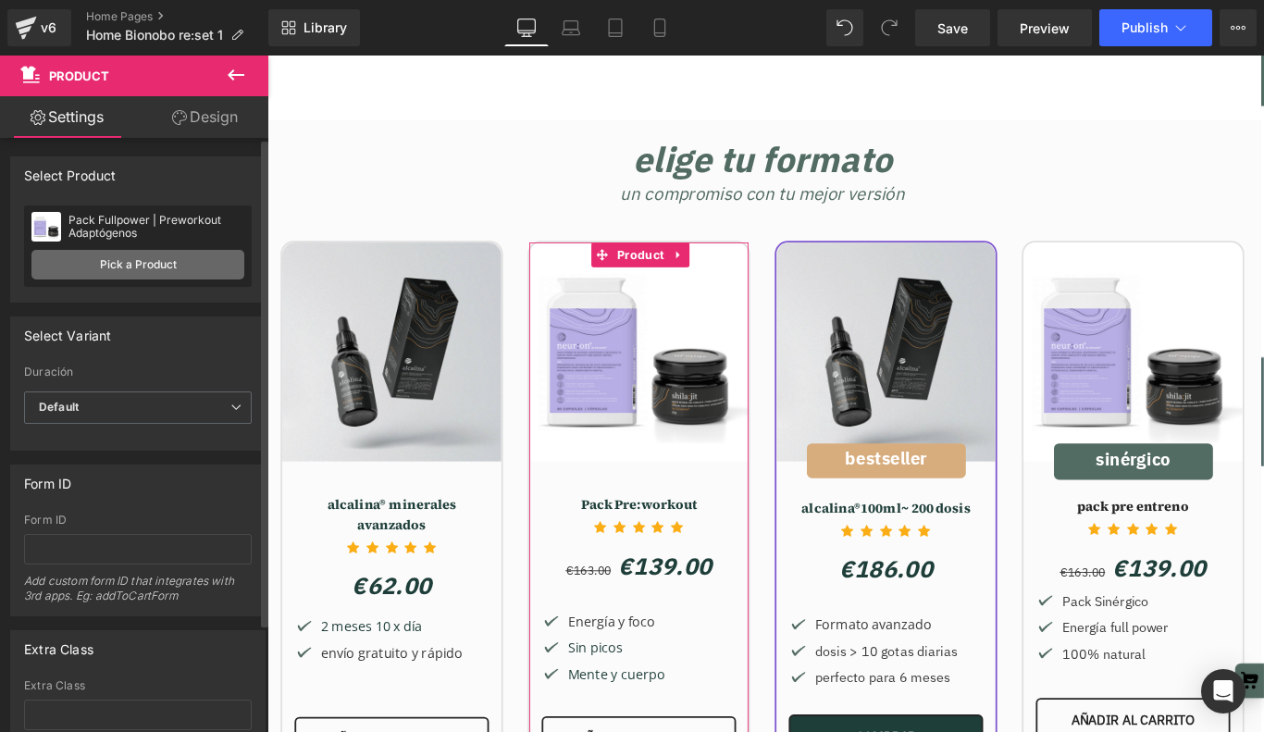
click at [147, 266] on link "Pick a Product" at bounding box center [137, 265] width 213 height 30
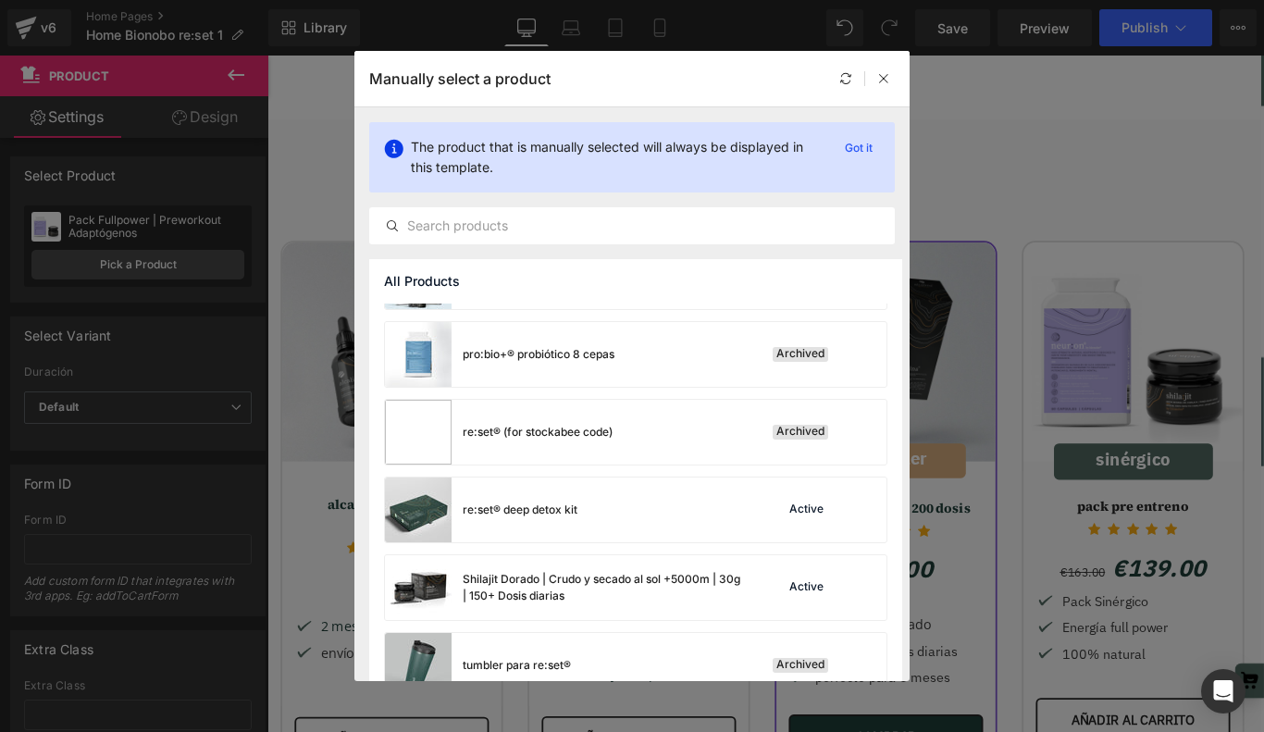
scroll to position [929, 0]
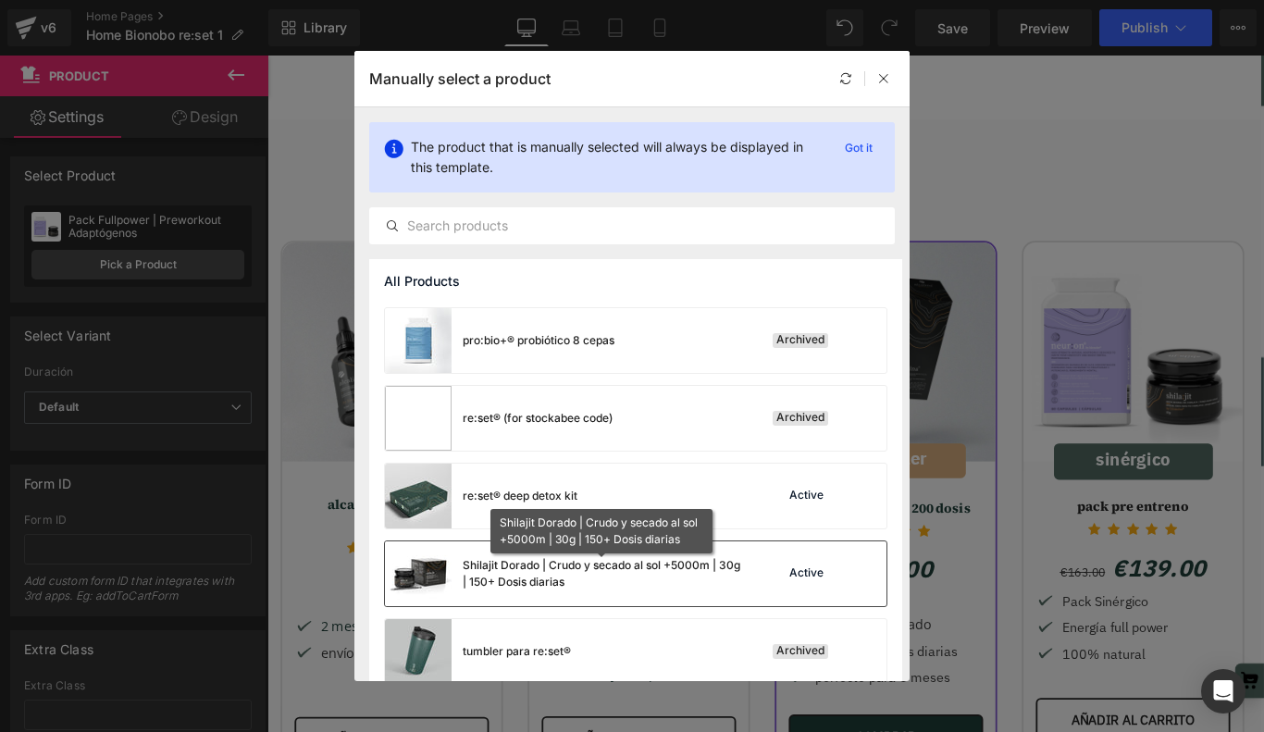
click at [640, 569] on div "Shilajit Dorado | Crudo y secado al sol +5000m | 30g | 150+ Dosis diarias" at bounding box center [602, 573] width 278 height 33
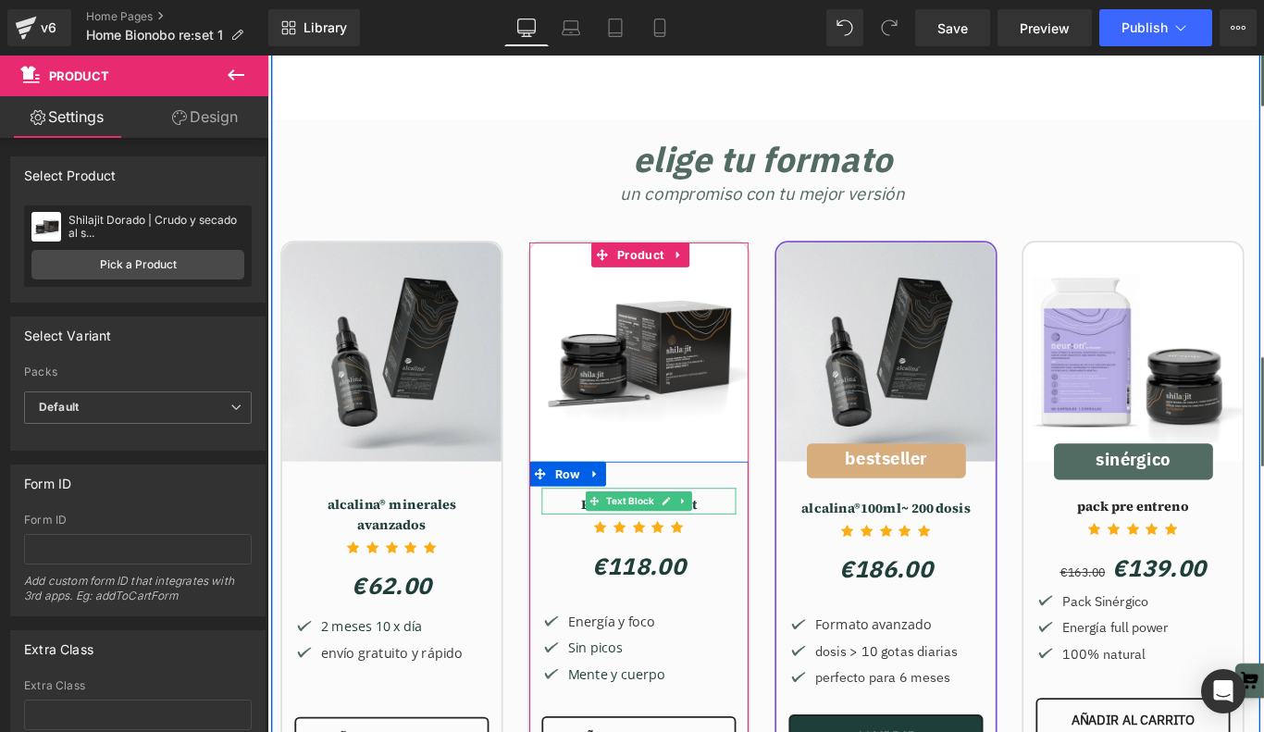
click at [606, 541] on div "Pack Pre:workout" at bounding box center [684, 556] width 218 height 30
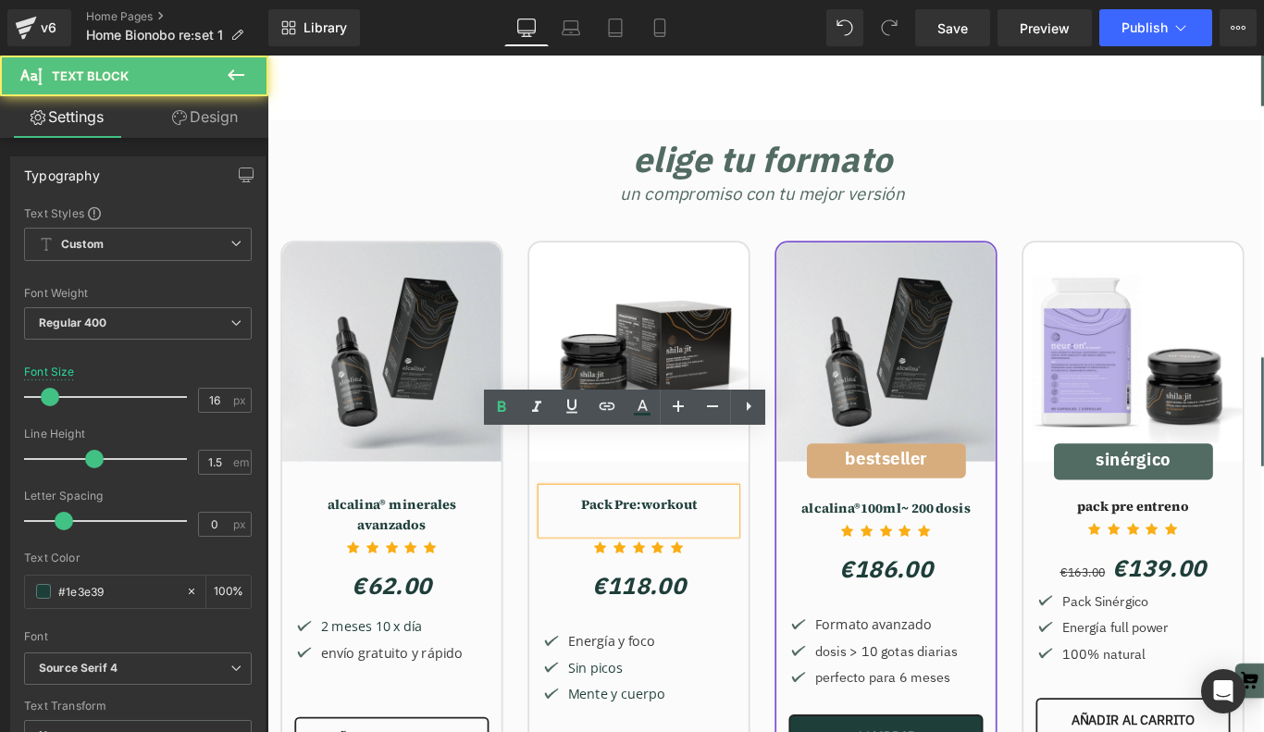
scroll to position [14531, 1120]
click at [606, 541] on div "Pack Pre:workout" at bounding box center [684, 567] width 218 height 52
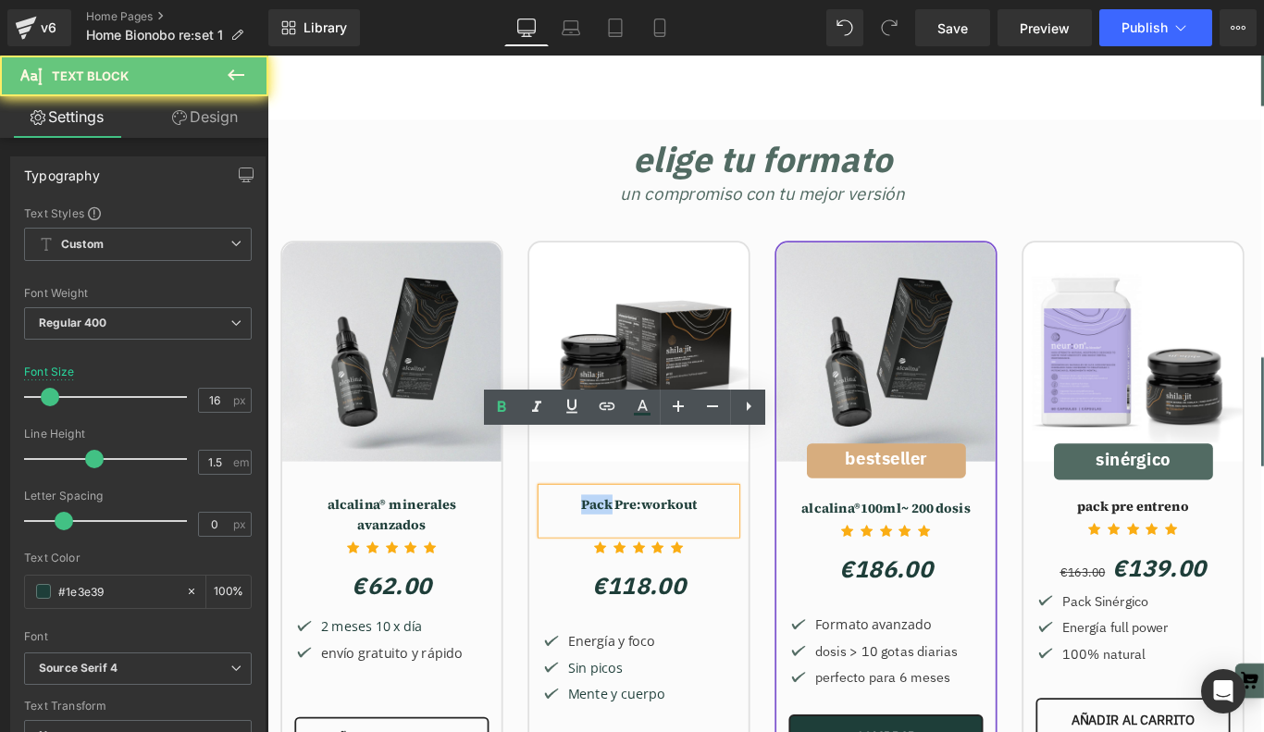
click at [606, 541] on div "Pack Pre:workout" at bounding box center [684, 567] width 218 height 52
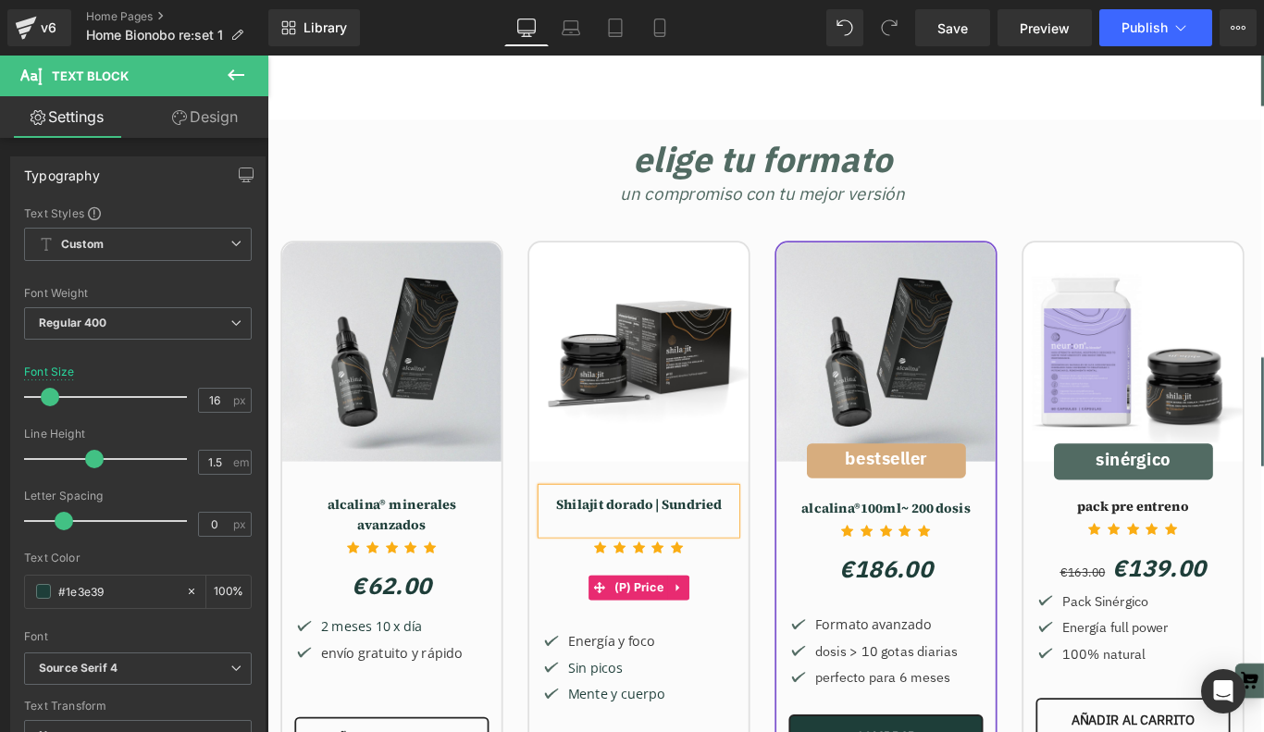
click at [777, 634] on div "€0 €118.00" at bounding box center [684, 653] width 218 height 39
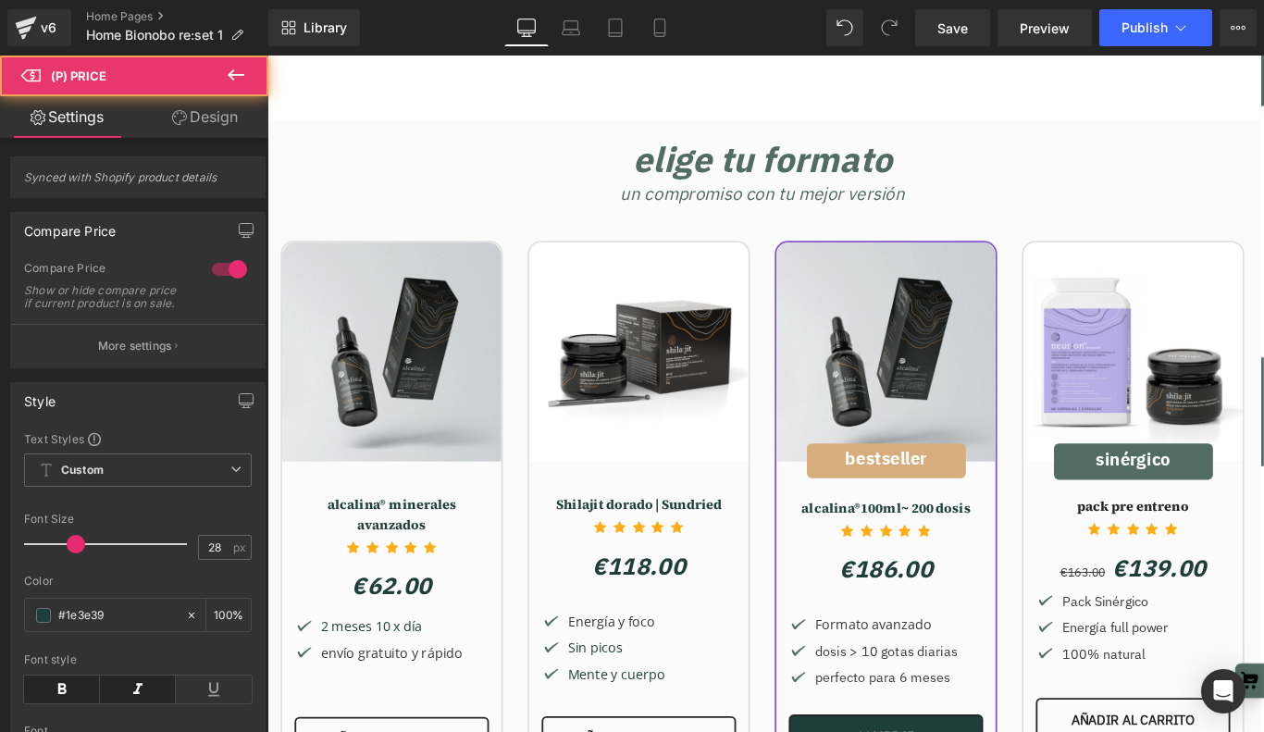
scroll to position [9, 9]
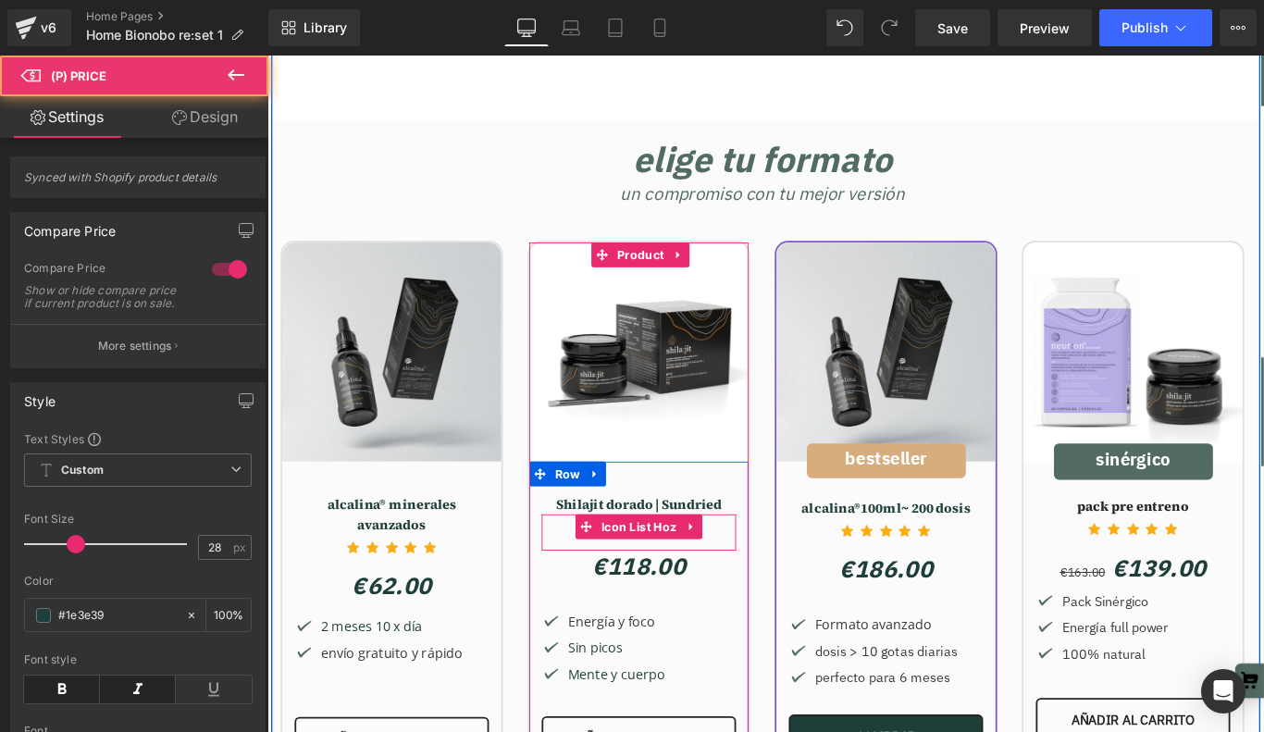
click at [738, 545] on link at bounding box center [734, 556] width 19 height 22
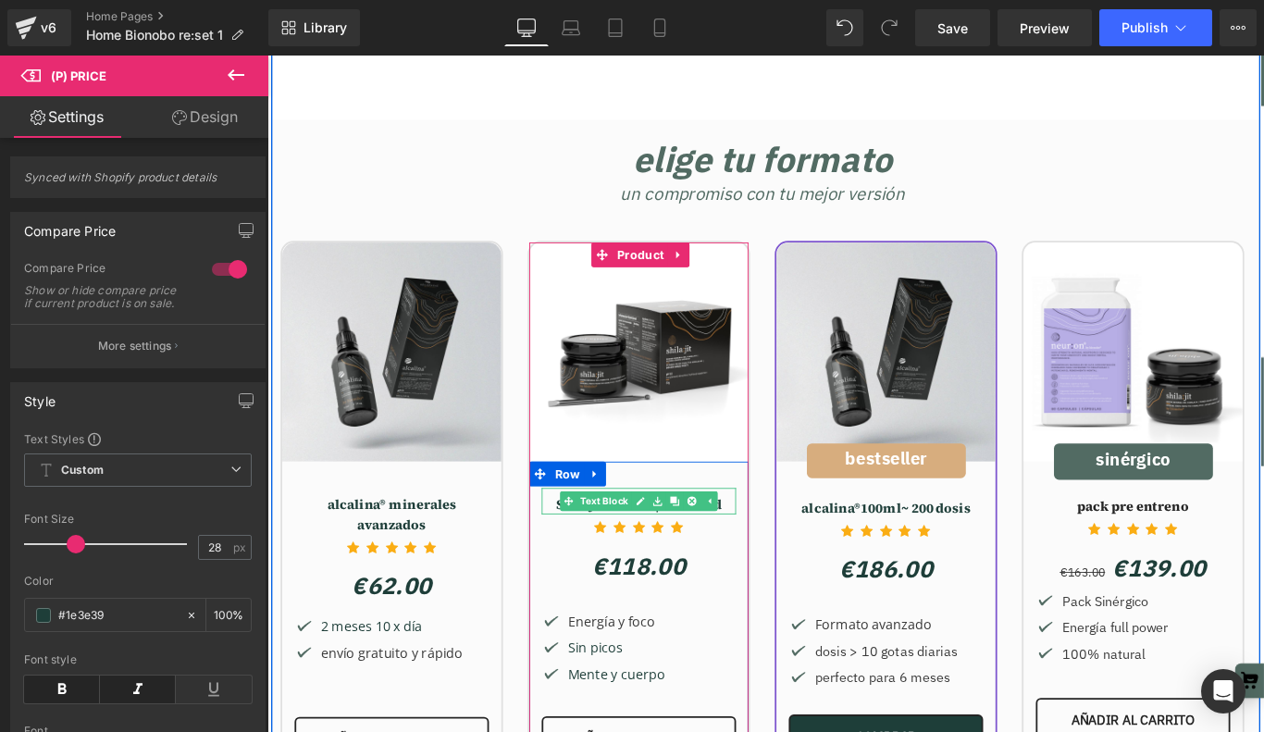
click at [781, 541] on div "Shilajit dorado | Sundried" at bounding box center [684, 556] width 218 height 30
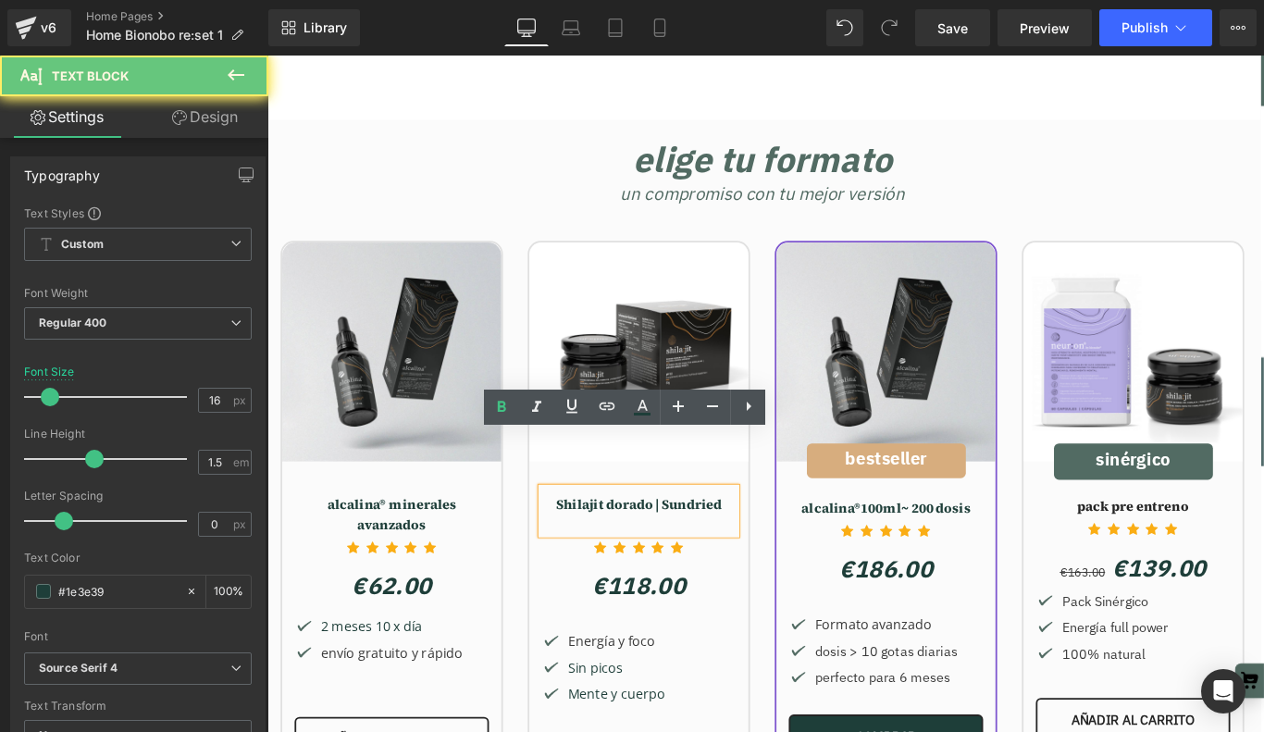
click at [781, 541] on div "Shilajit dorado | Sundried" at bounding box center [684, 567] width 218 height 52
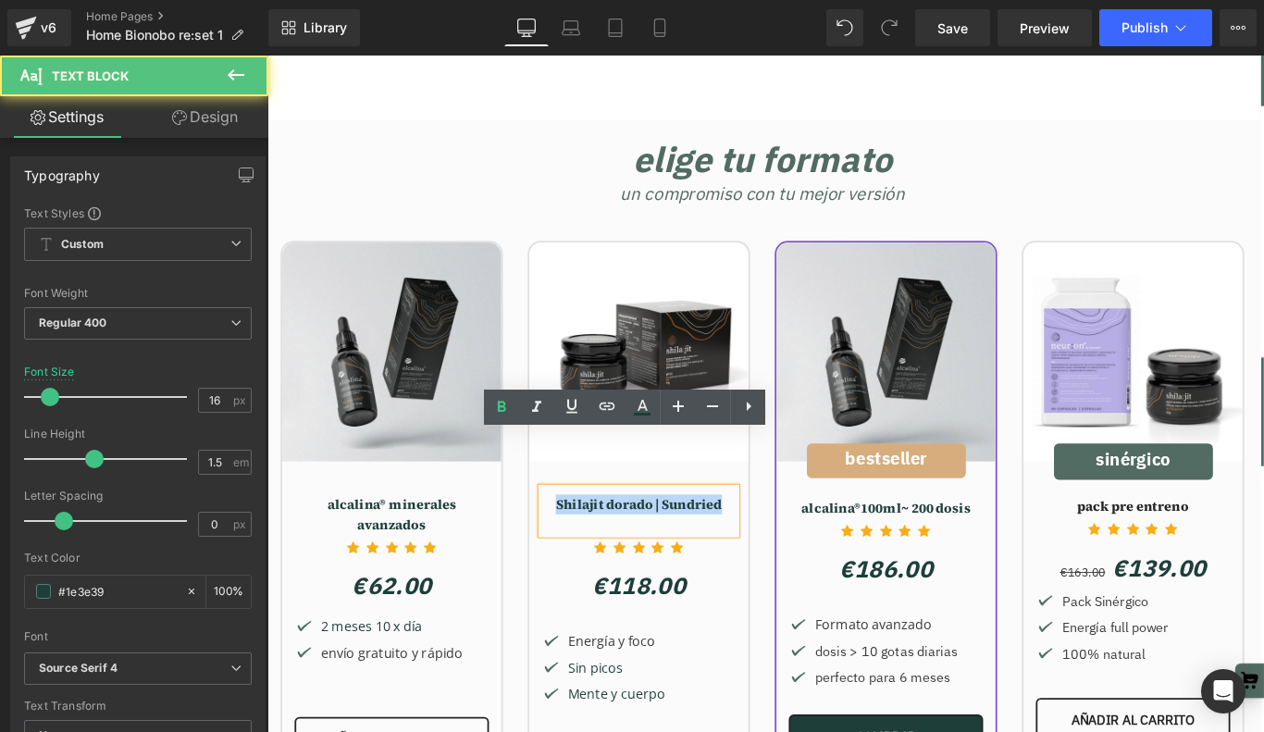
click at [781, 541] on div "Shilajit dorado | Sundried" at bounding box center [684, 567] width 218 height 52
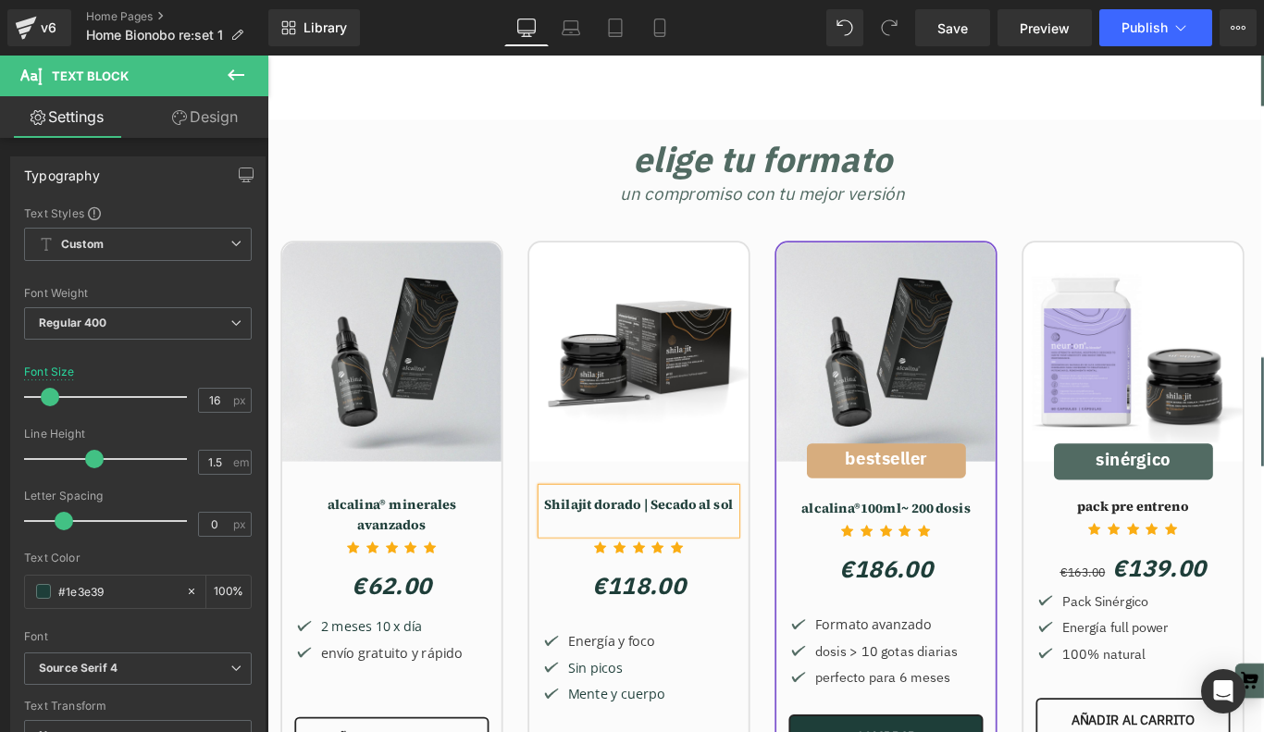
click at [267, 56] on div at bounding box center [267, 56] width 0 height 0
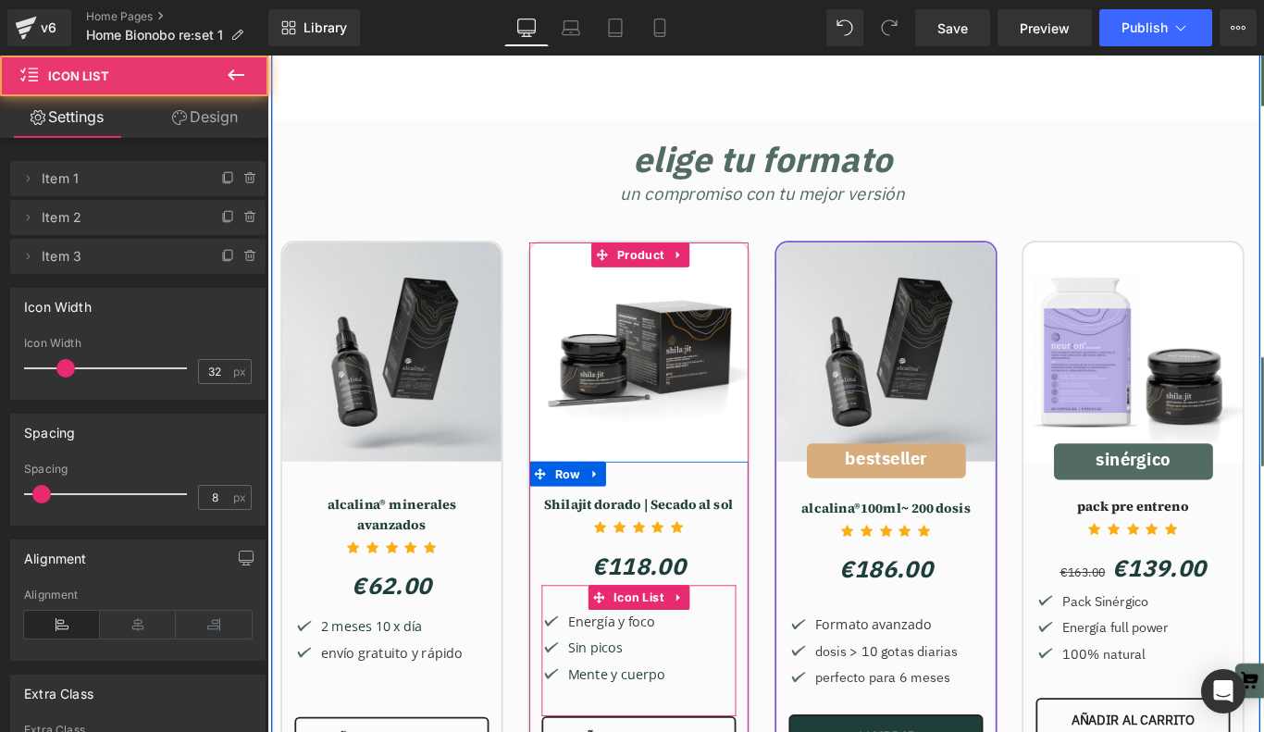
scroll to position [9, 9]
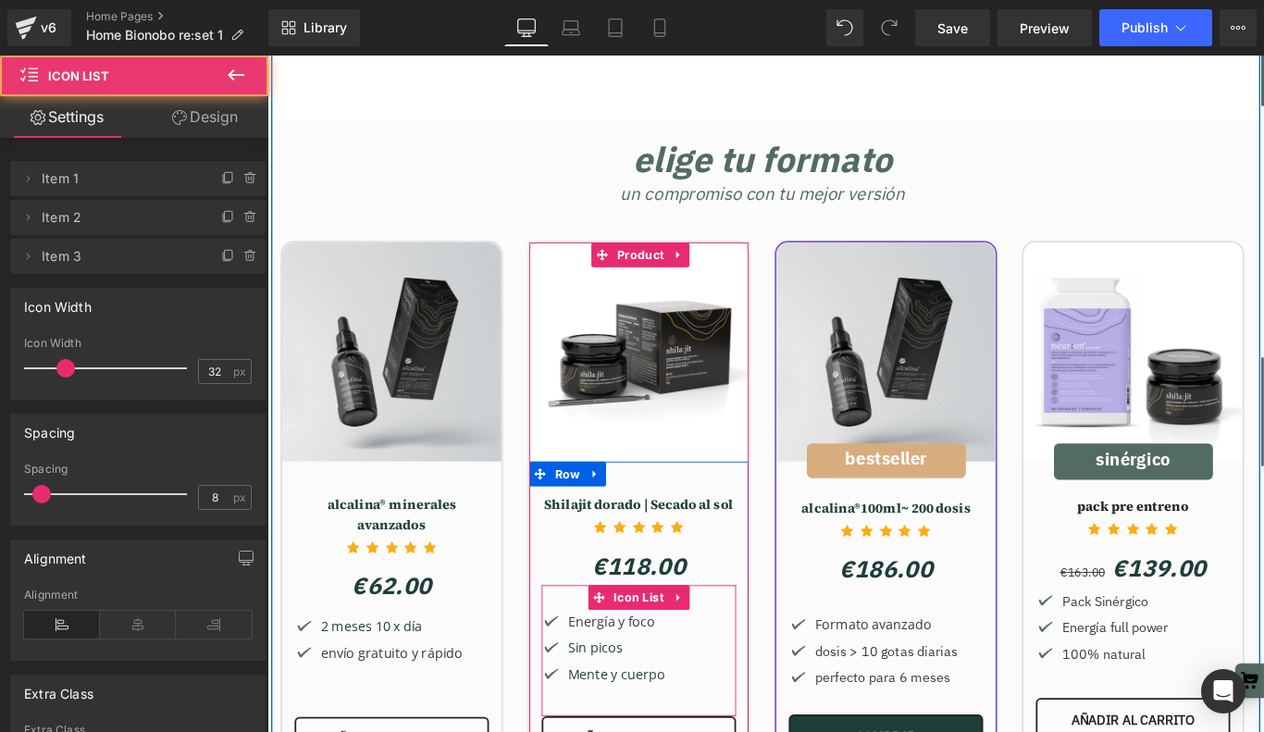
click at [737, 683] on div "Image Energía y foco Text Block Image Sin picos Text Block Image" at bounding box center [684, 724] width 218 height 89
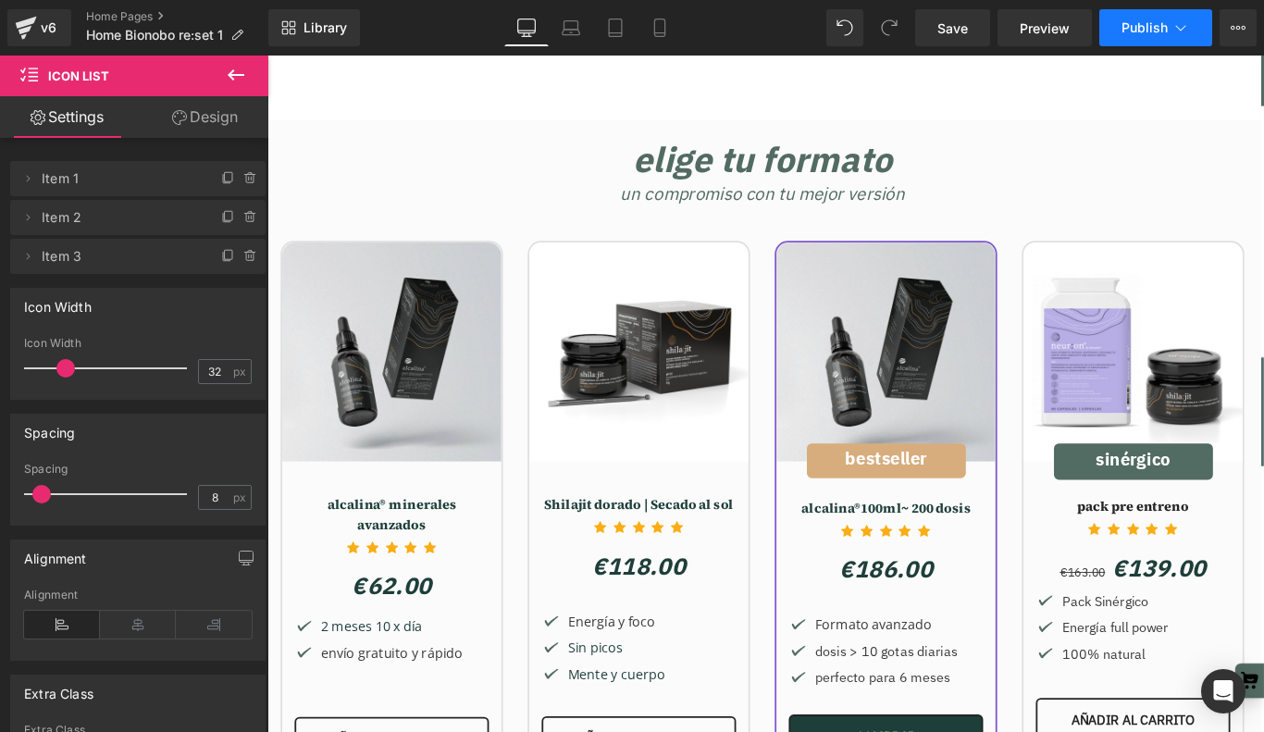
click at [1147, 33] on span "Publish" at bounding box center [1144, 27] width 46 height 15
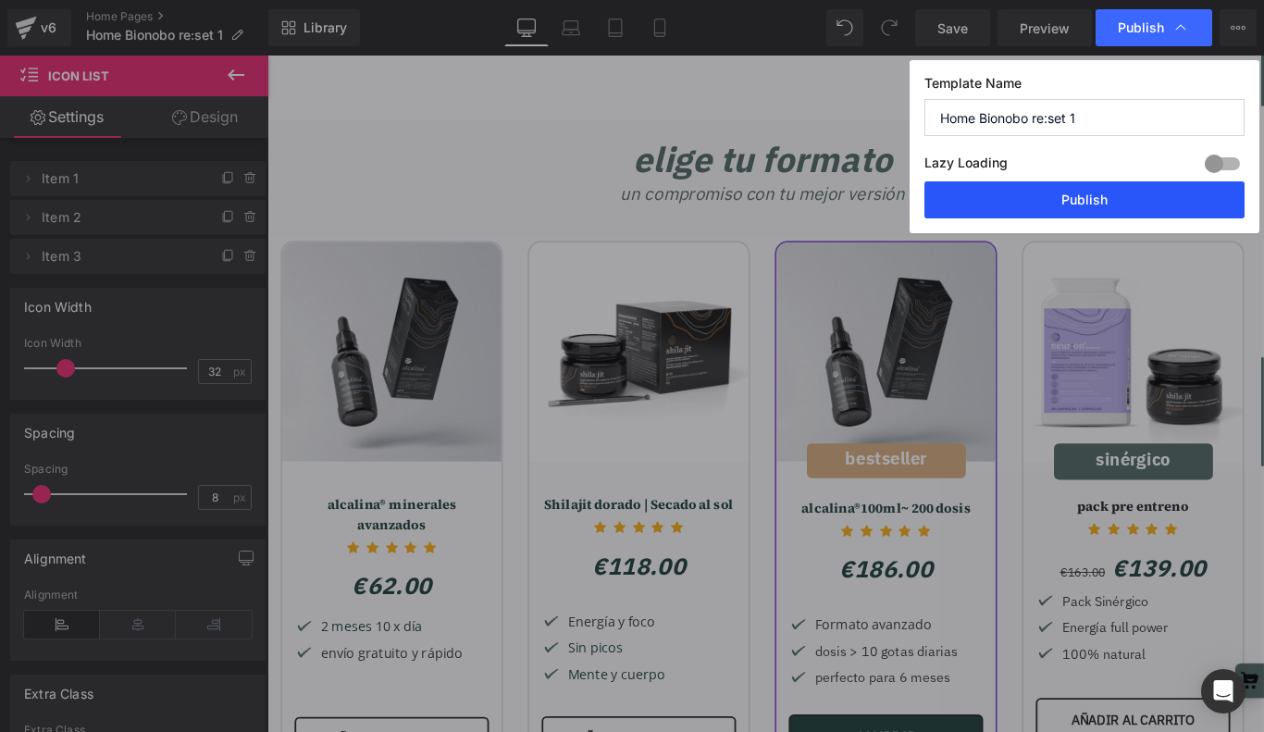
click at [1083, 195] on button "Publish" at bounding box center [1084, 199] width 320 height 37
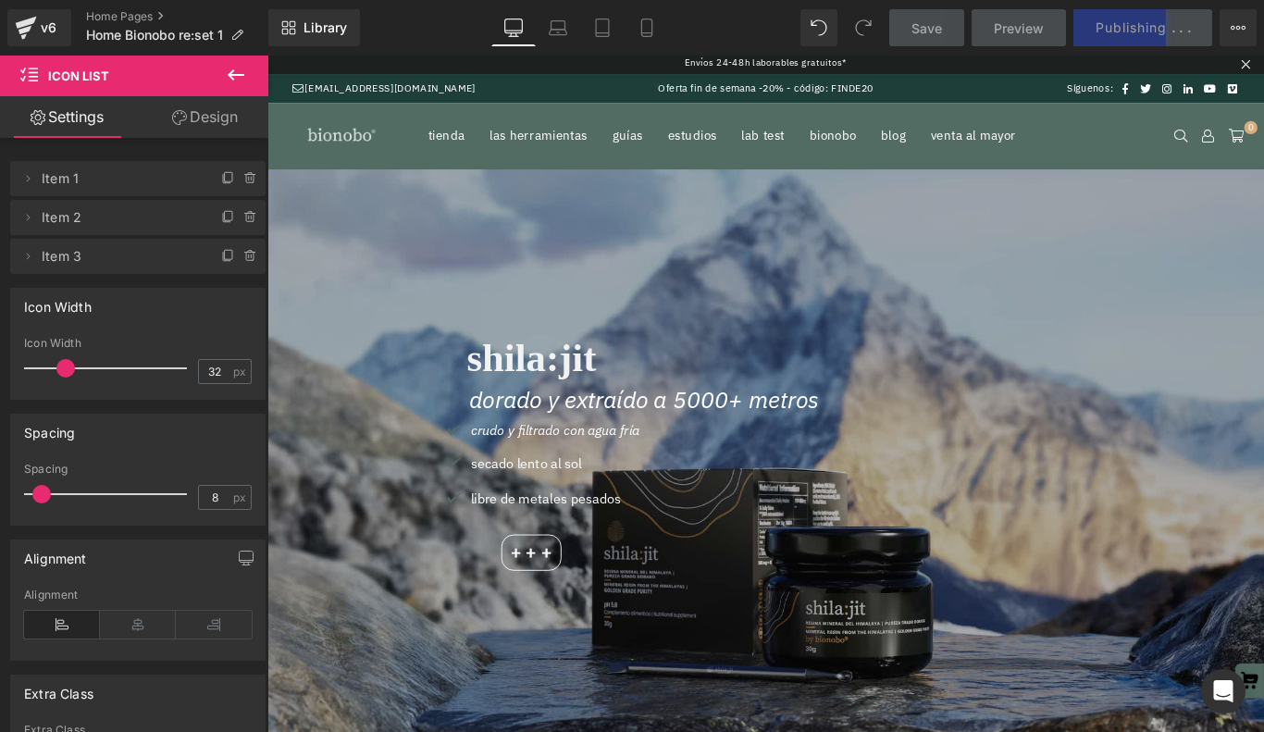
scroll to position [0, 0]
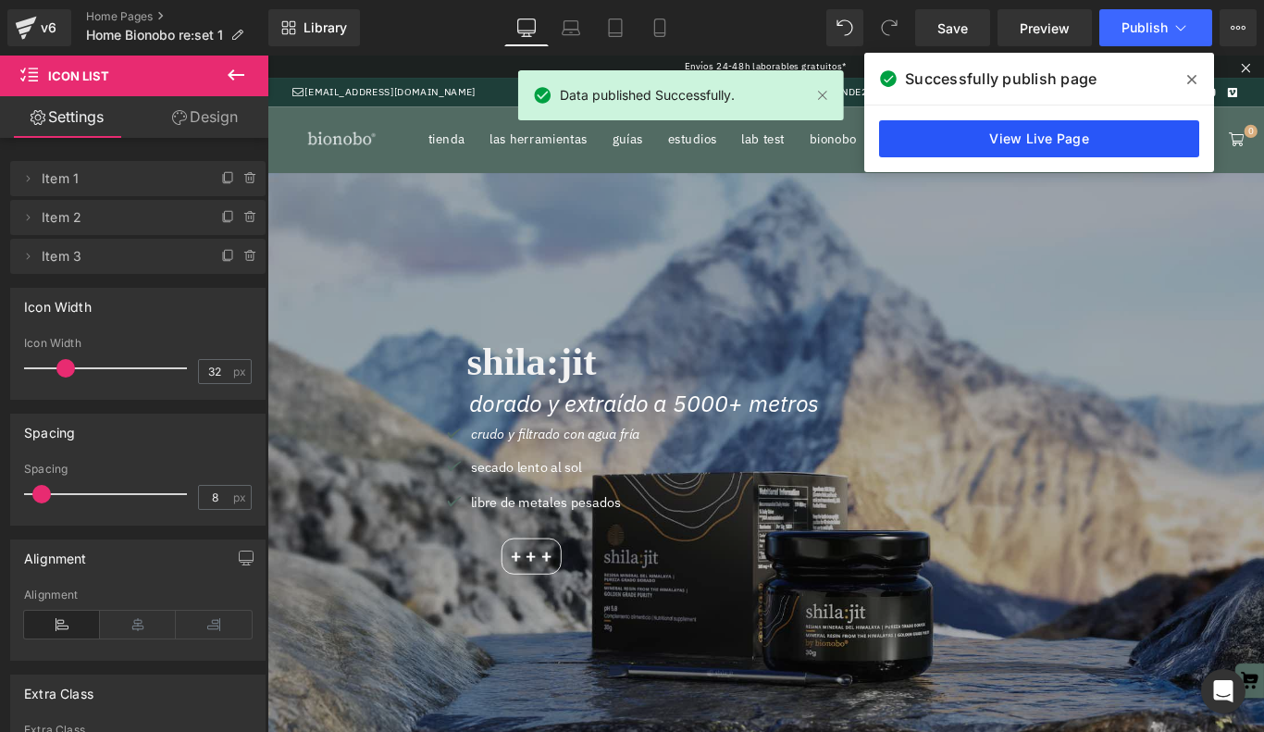
click at [979, 137] on link "View Live Page" at bounding box center [1039, 138] width 320 height 37
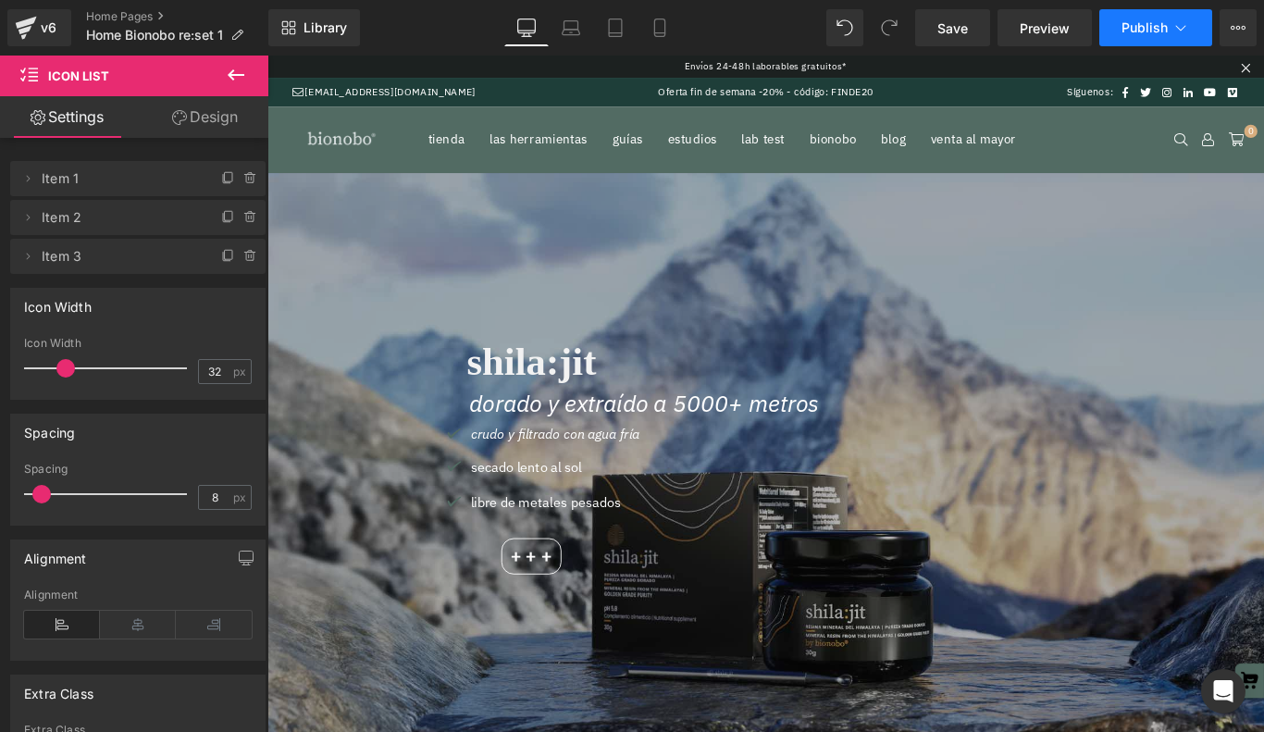
click at [1138, 28] on span "Publish" at bounding box center [1144, 27] width 46 height 15
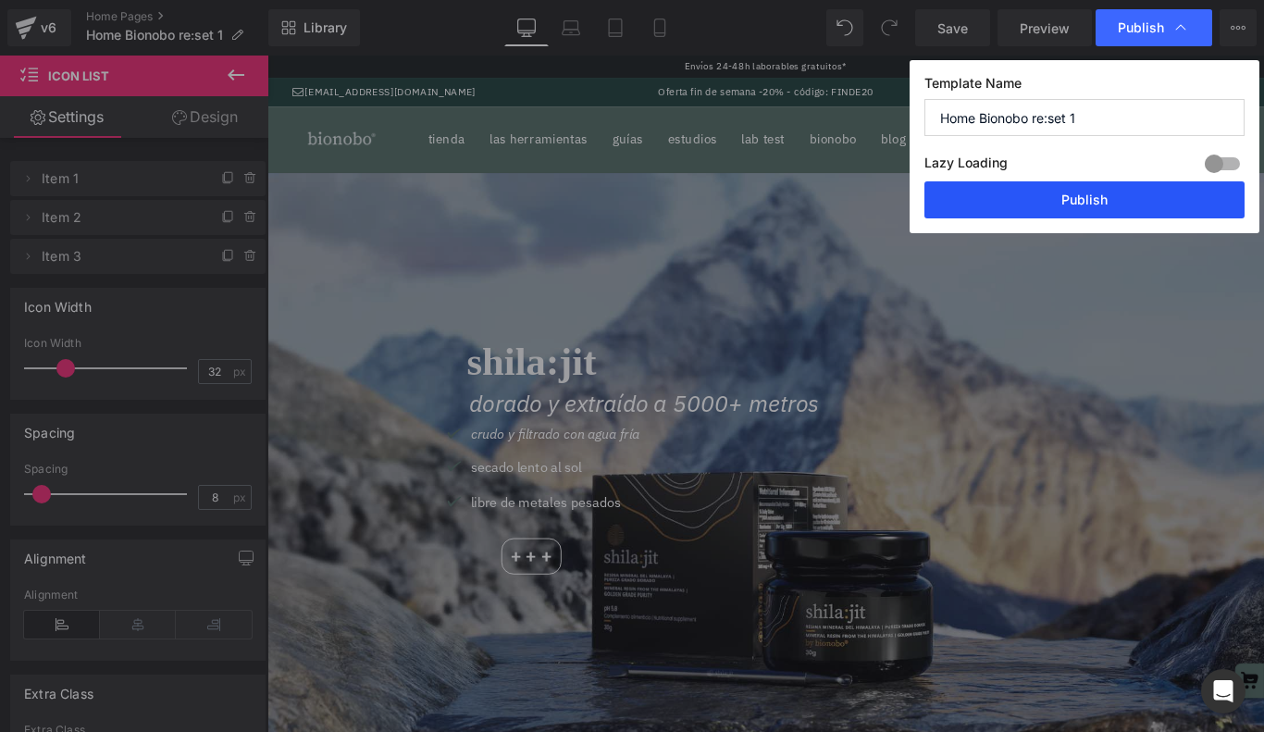
drag, startPoint x: 1076, startPoint y: 197, endPoint x: 897, endPoint y: 156, distance: 183.2
click at [1076, 197] on button "Publish" at bounding box center [1084, 199] width 320 height 37
